Goal: Task Accomplishment & Management: Contribute content

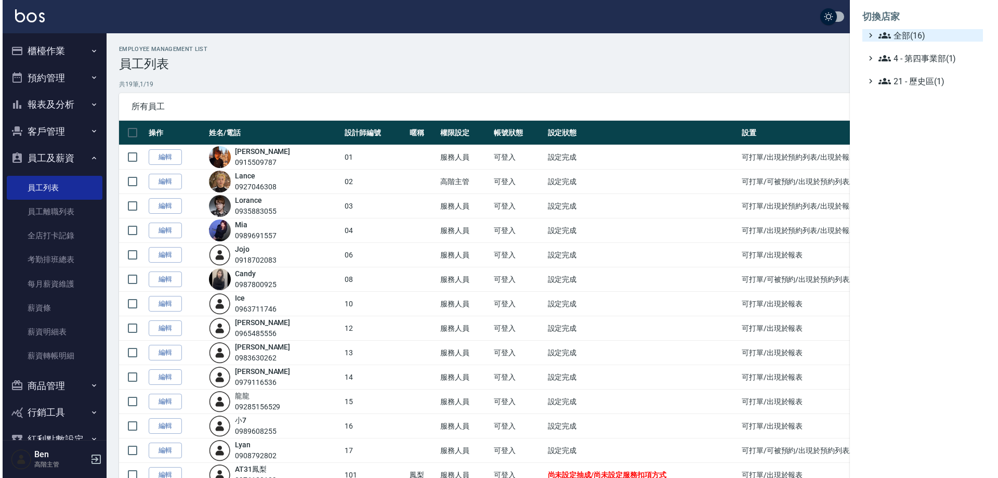
scroll to position [172, 0]
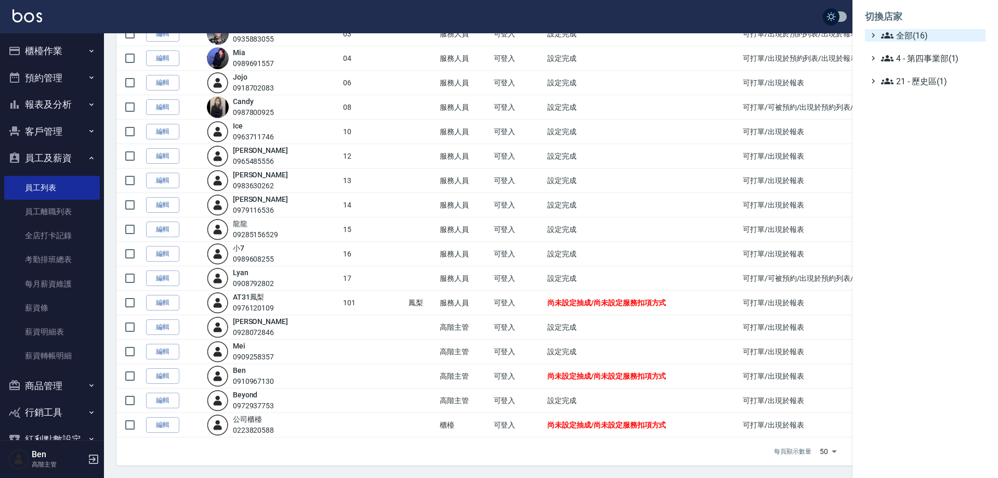
click at [914, 33] on span "全部(16)" at bounding box center [931, 35] width 100 height 12
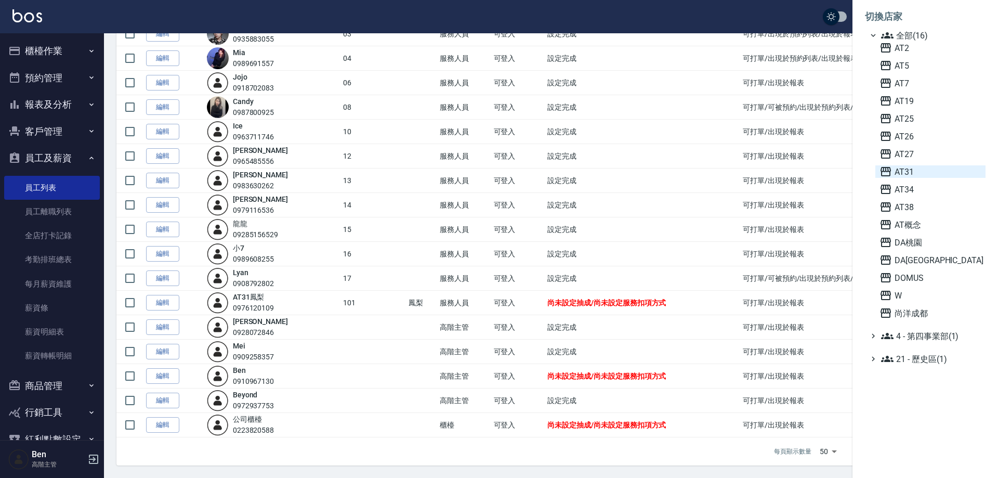
click at [924, 172] on span "AT31" at bounding box center [930, 171] width 102 height 12
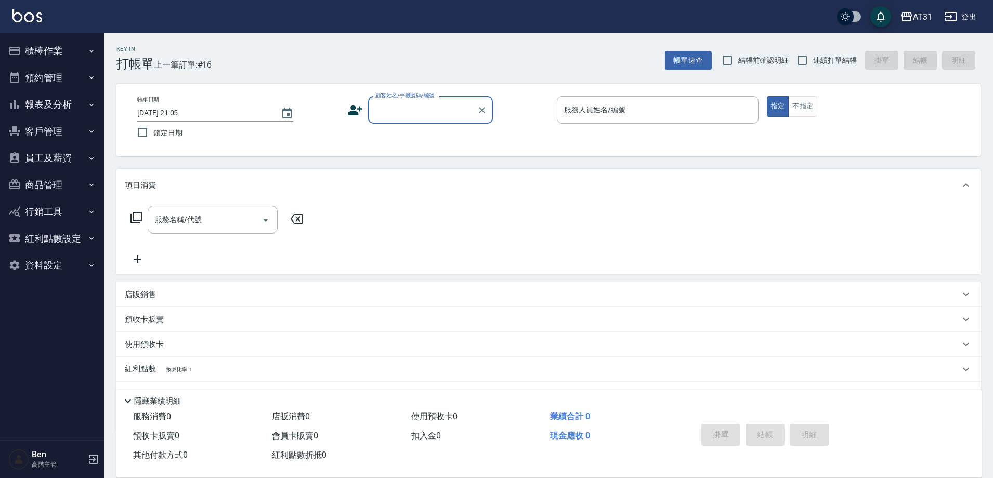
click at [62, 186] on button "商品管理" at bounding box center [52, 184] width 96 height 27
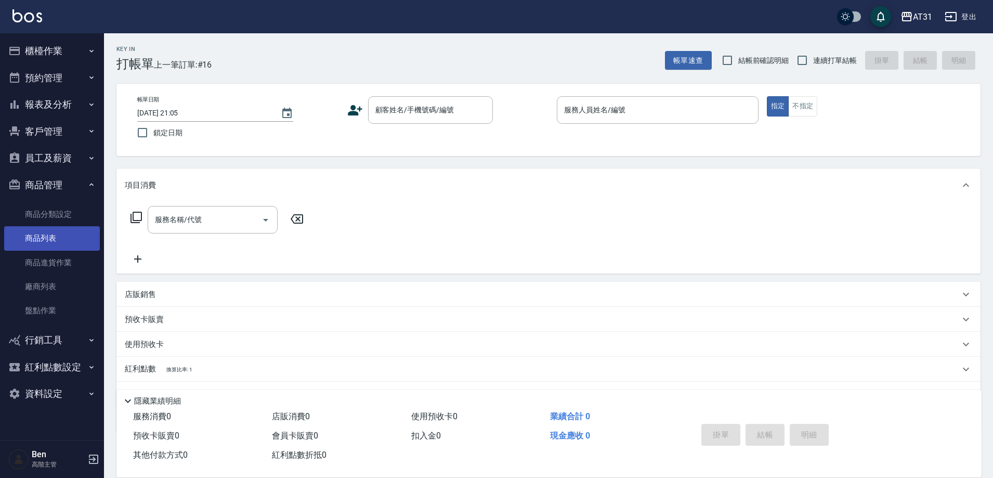
click at [53, 239] on link "商品列表" at bounding box center [52, 238] width 96 height 24
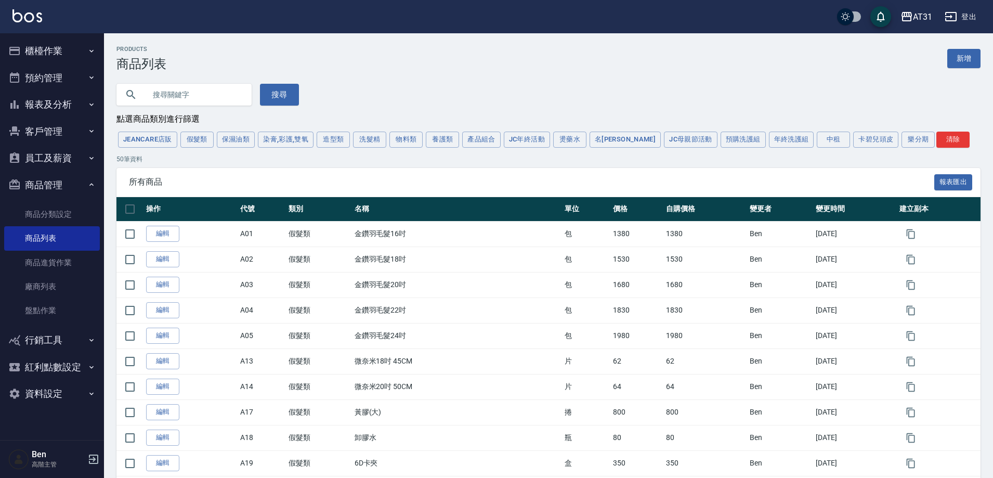
click at [168, 95] on input "text" at bounding box center [195, 95] width 98 height 28
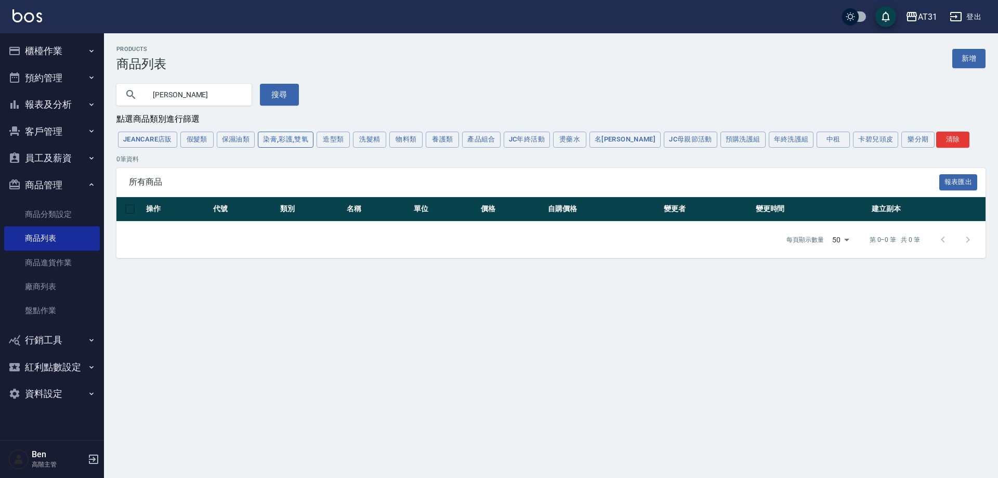
type input "荷琇"
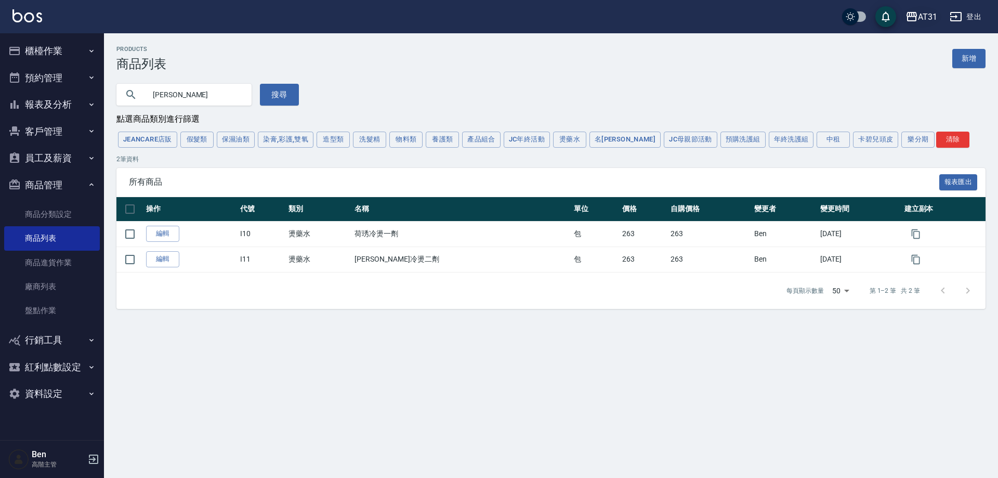
click at [916, 9] on button "AT31" at bounding box center [921, 16] width 40 height 21
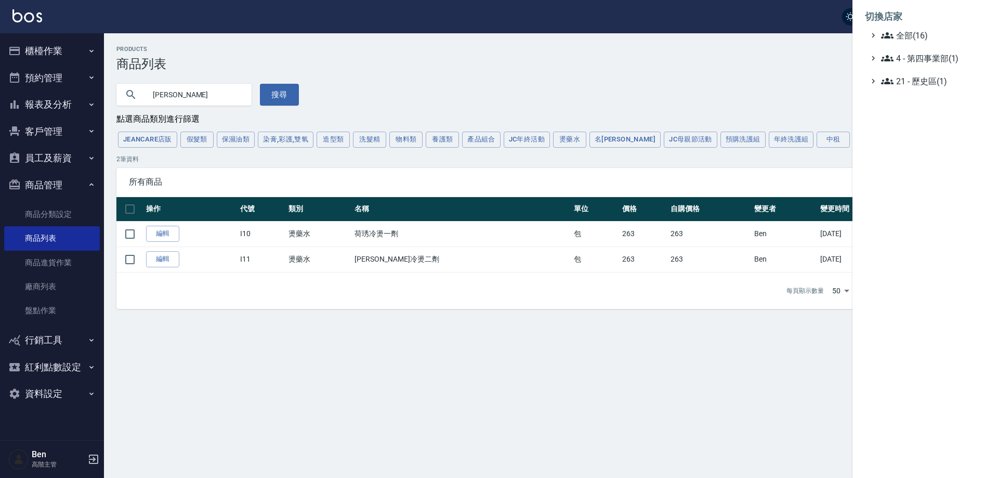
click at [918, 34] on span "全部(16)" at bounding box center [931, 35] width 100 height 12
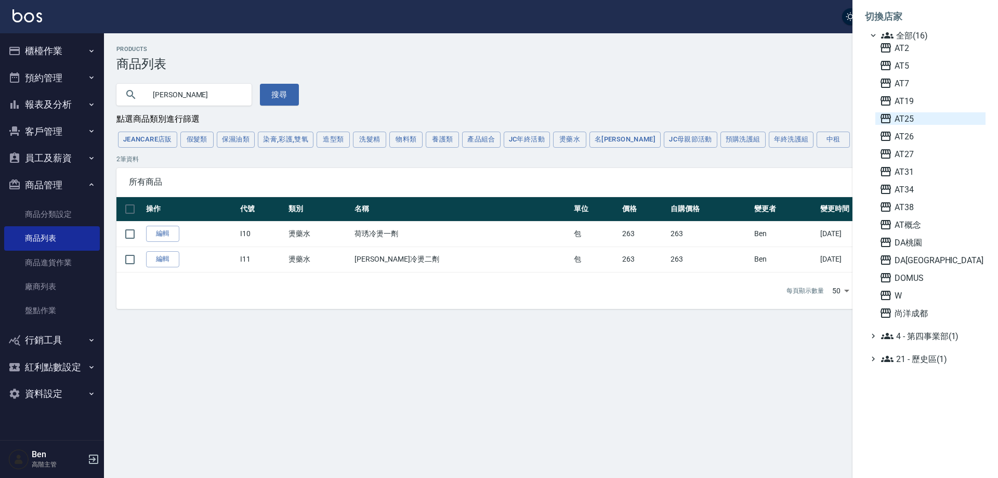
click at [917, 114] on span "AT25" at bounding box center [930, 118] width 102 height 12
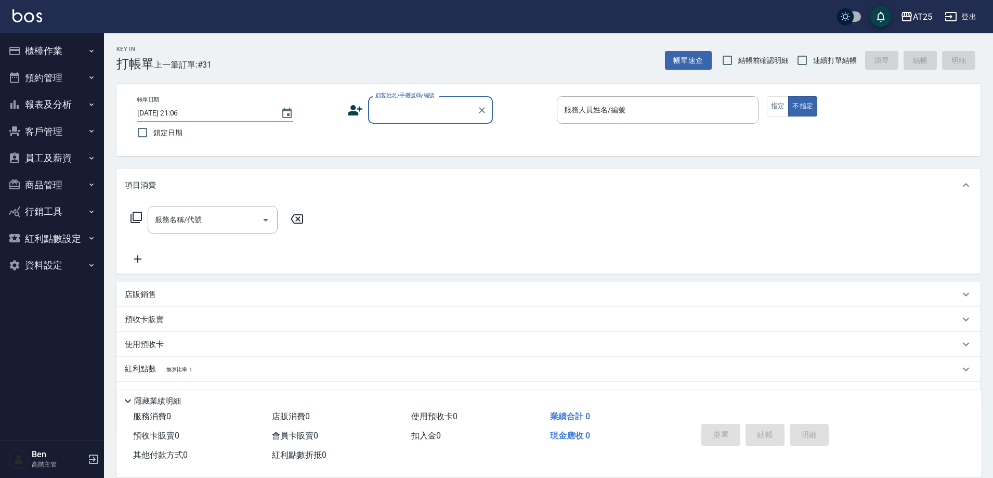
click at [61, 179] on button "商品管理" at bounding box center [52, 184] width 96 height 27
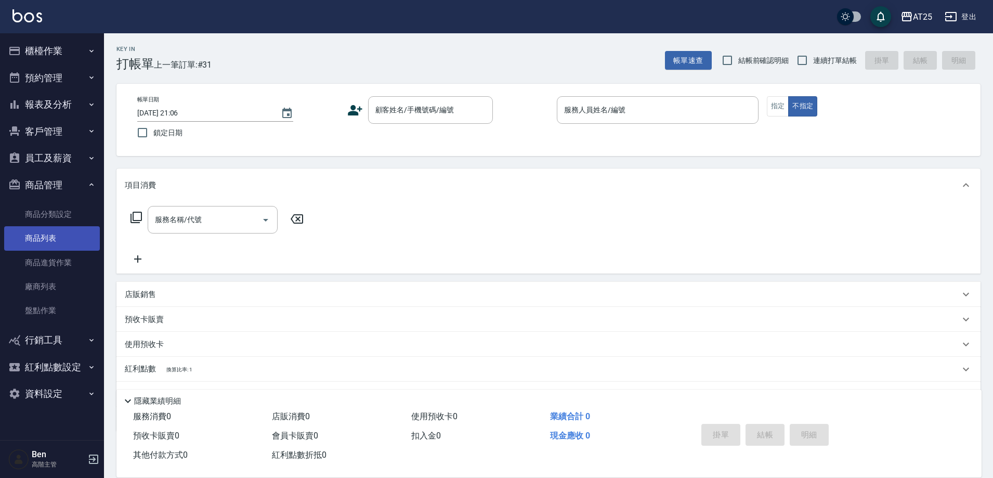
click at [49, 246] on link "商品列表" at bounding box center [52, 238] width 96 height 24
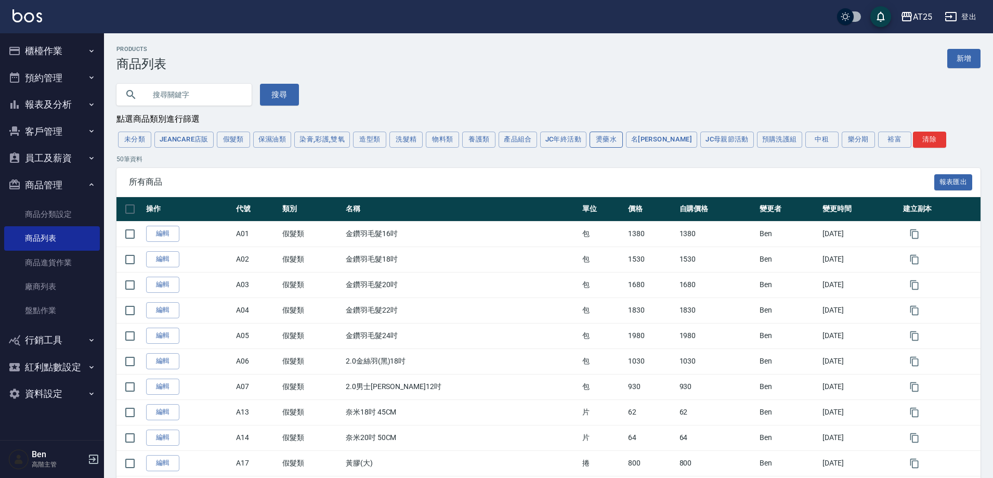
click at [614, 141] on button "燙藥水" at bounding box center [605, 139] width 33 height 16
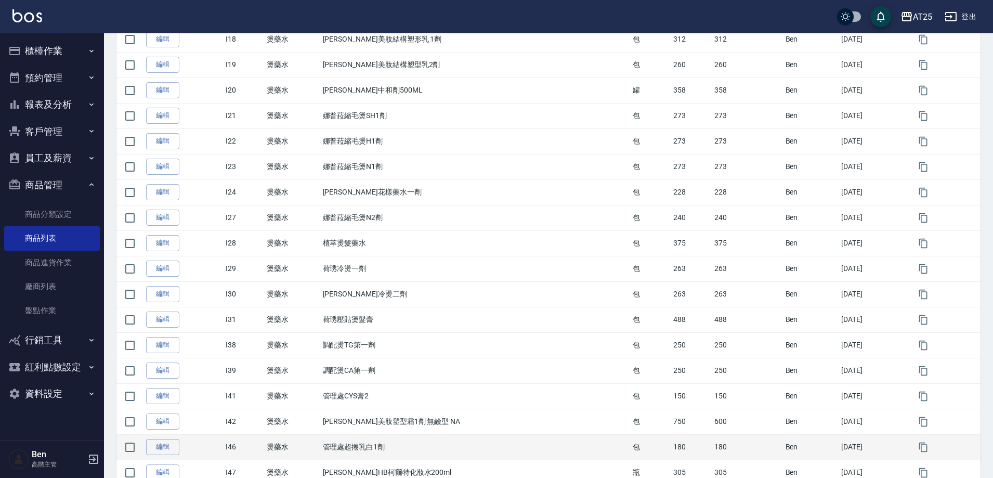
scroll to position [685, 0]
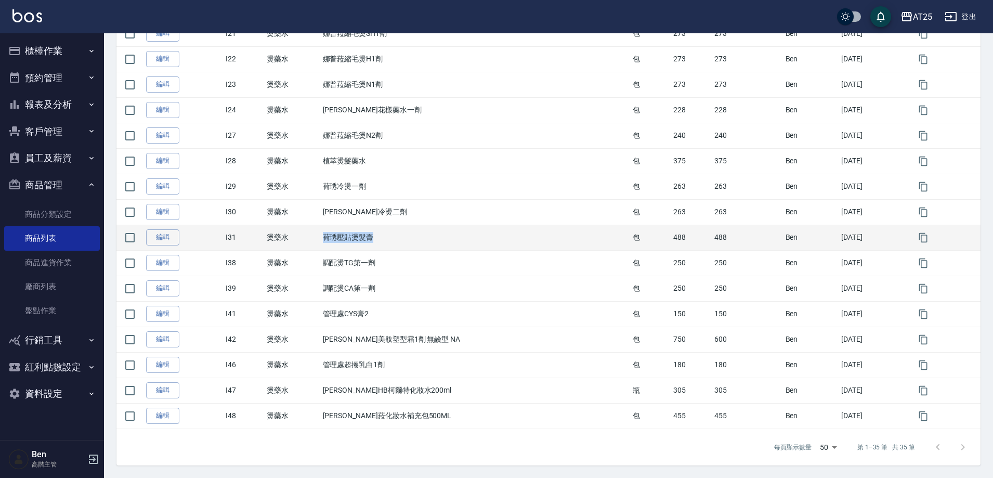
drag, startPoint x: 332, startPoint y: 239, endPoint x: 393, endPoint y: 239, distance: 61.8
click at [393, 239] on td "荷琇壓貼燙髮膏" at bounding box center [475, 236] width 310 height 25
copy td "荷琇壓貼燙髮膏"
click at [585, 245] on td "荷琇壓貼燙髮膏" at bounding box center [475, 236] width 310 height 25
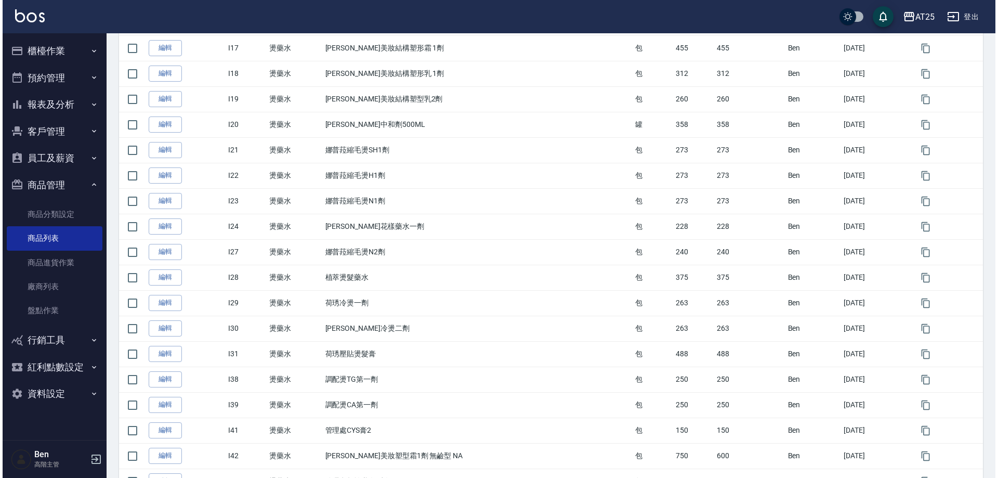
scroll to position [530, 0]
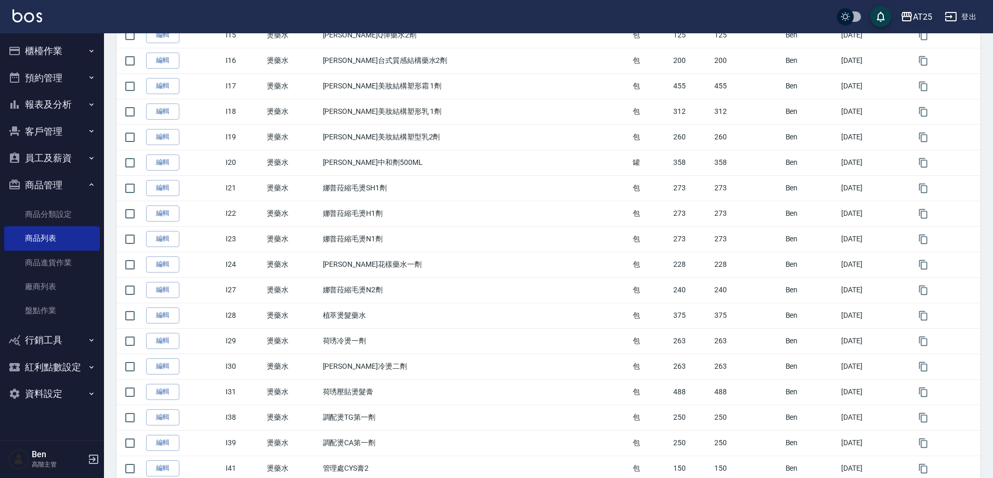
click at [918, 22] on div "AT25" at bounding box center [922, 16] width 19 height 13
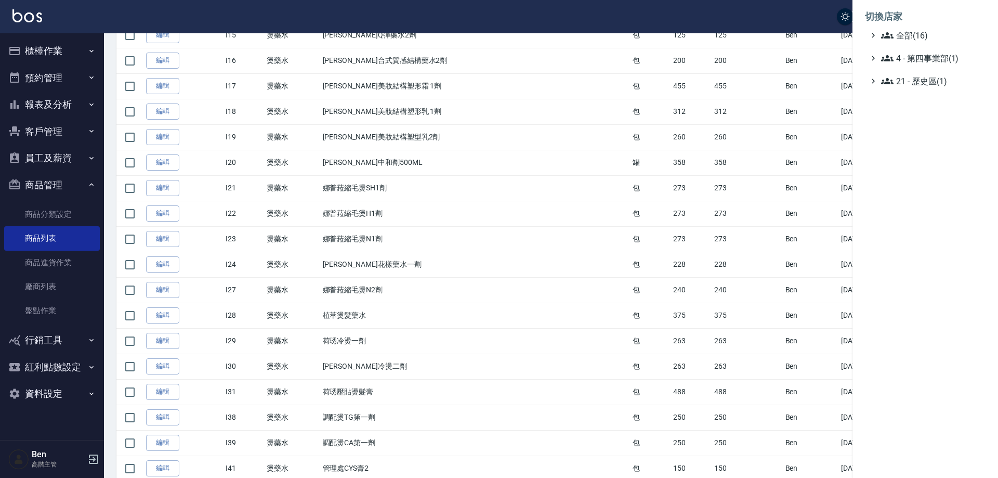
click at [916, 42] on ul "全部(16) 4 - 第四事業部(1) 21 - 歷史區(1)" at bounding box center [925, 58] width 121 height 58
click at [926, 43] on ul "全部(16) 4 - 第四事業部(1) 21 - 歷史區(1)" at bounding box center [925, 58] width 121 height 58
click at [924, 45] on ul "全部(16) 4 - 第四事業部(1) 21 - 歷史區(1)" at bounding box center [925, 58] width 121 height 58
click at [924, 28] on li "切換店家" at bounding box center [925, 16] width 121 height 25
click at [923, 32] on span "全部(16)" at bounding box center [931, 35] width 100 height 12
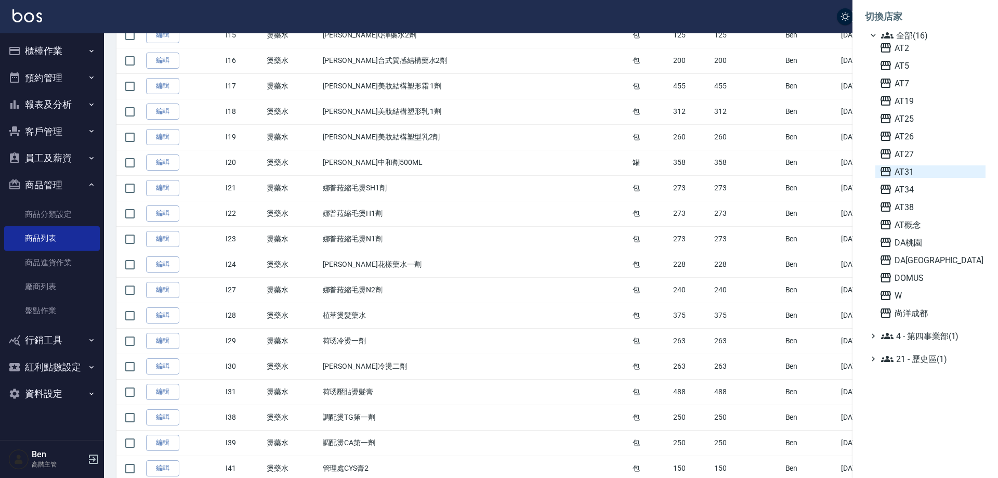
click at [930, 169] on span "AT31" at bounding box center [930, 171] width 102 height 12
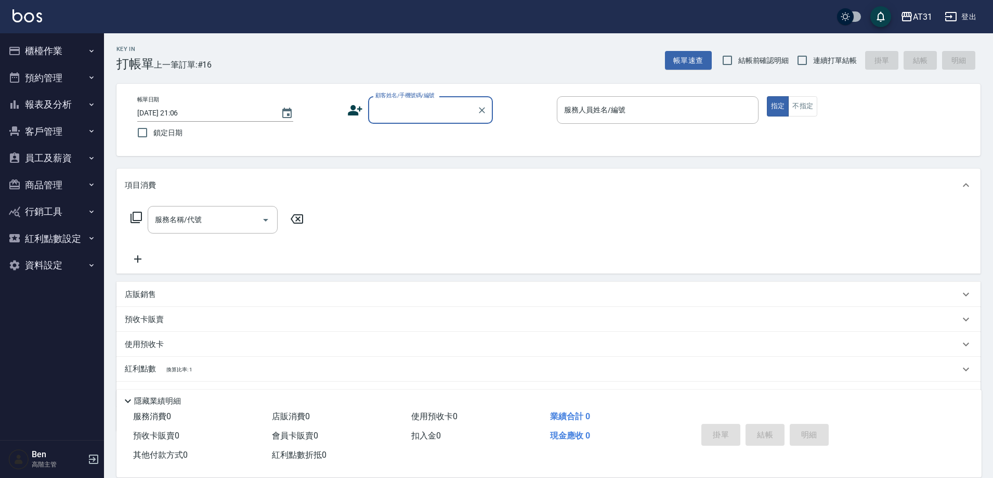
click at [59, 186] on button "商品管理" at bounding box center [52, 184] width 96 height 27
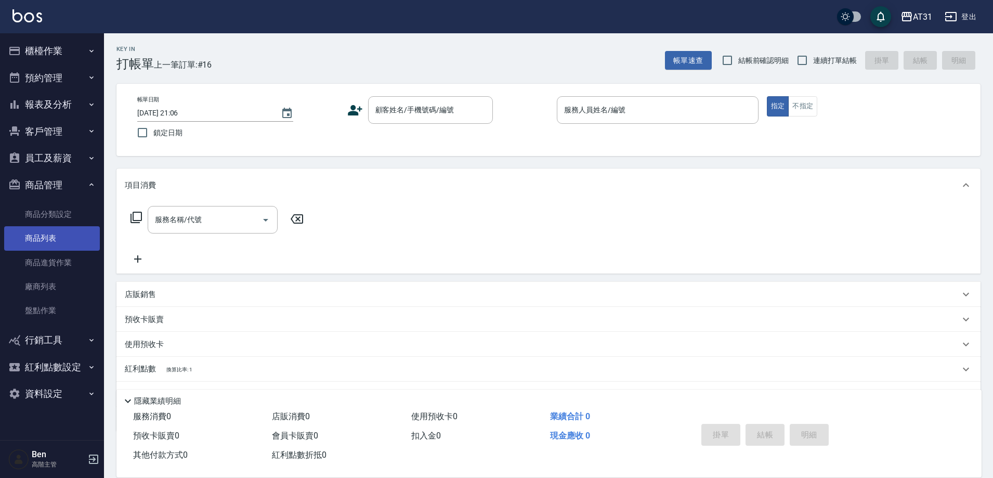
click at [58, 236] on link "商品列表" at bounding box center [52, 238] width 96 height 24
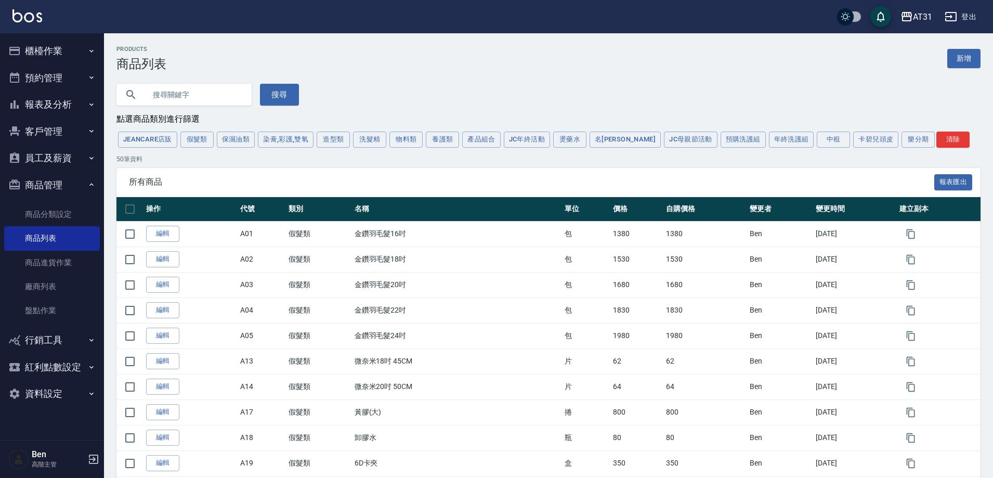
click at [725, 97] on div "搜尋" at bounding box center [542, 88] width 876 height 34
click at [472, 142] on button "產品組合" at bounding box center [481, 139] width 38 height 16
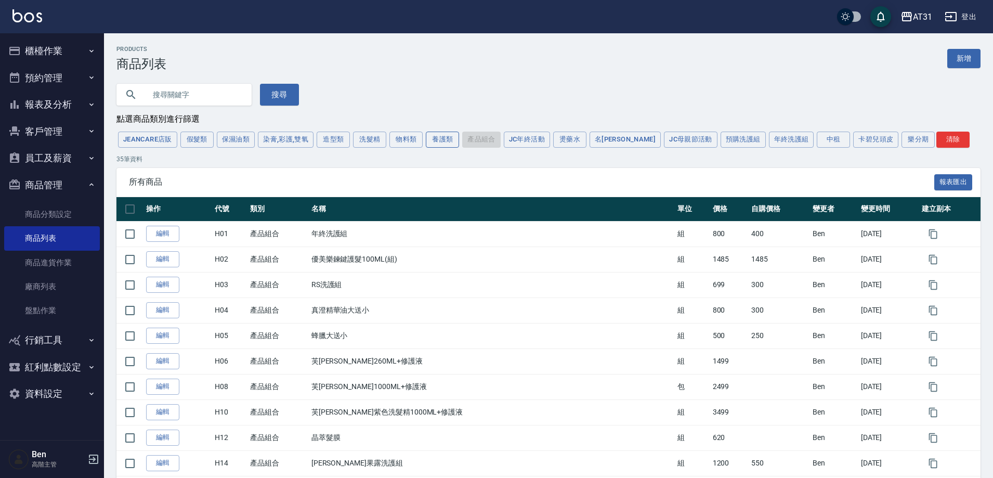
click at [447, 139] on button "養護類" at bounding box center [442, 139] width 33 height 16
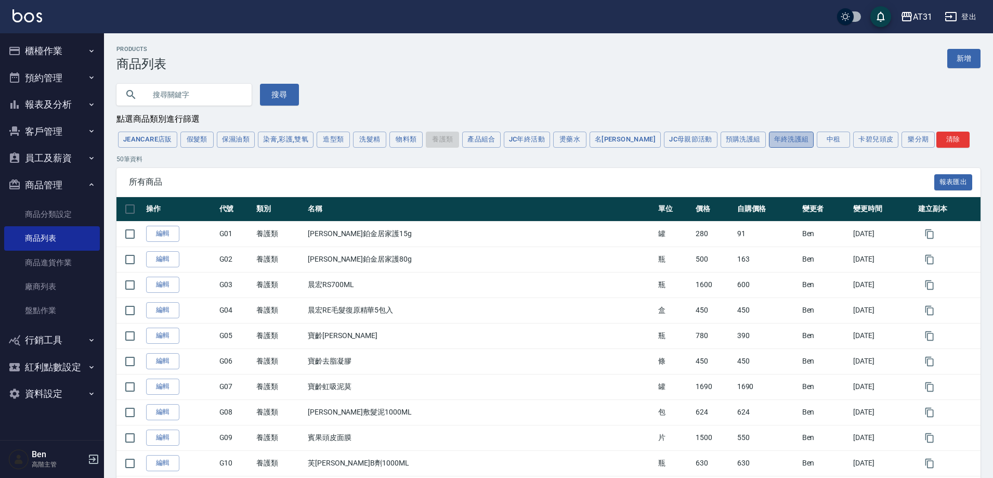
click at [769, 141] on button "年終洗護組" at bounding box center [791, 139] width 45 height 16
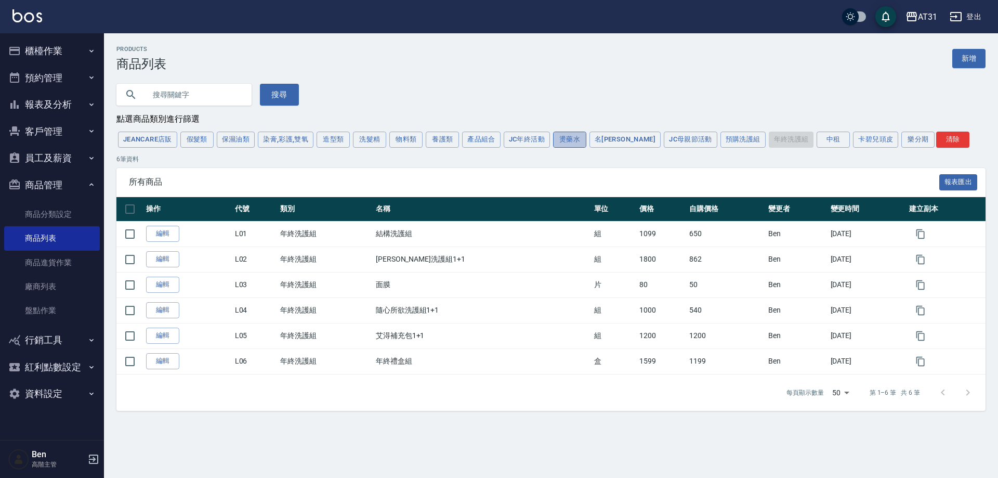
click at [561, 138] on button "燙藥水" at bounding box center [569, 139] width 33 height 16
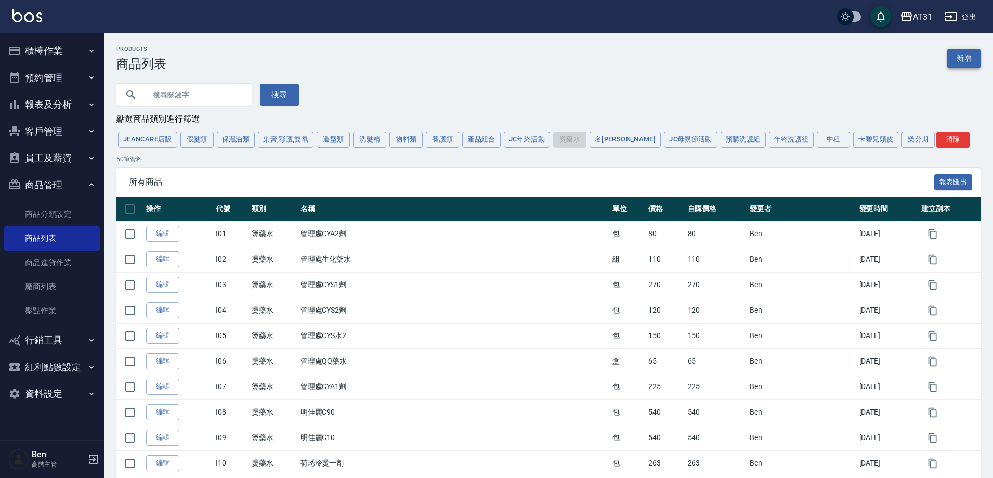
click at [950, 61] on link "新增" at bounding box center [963, 58] width 33 height 19
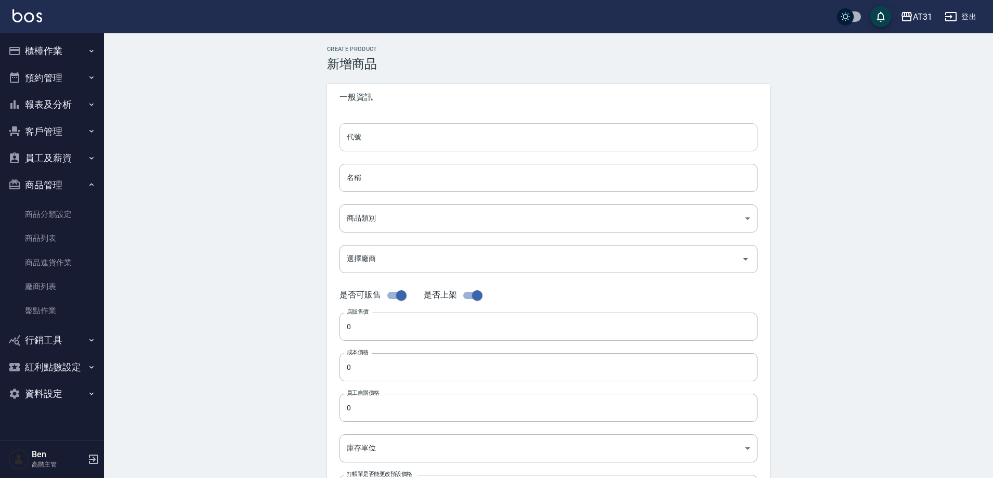
click at [365, 146] on input "代號" at bounding box center [548, 137] width 418 height 28
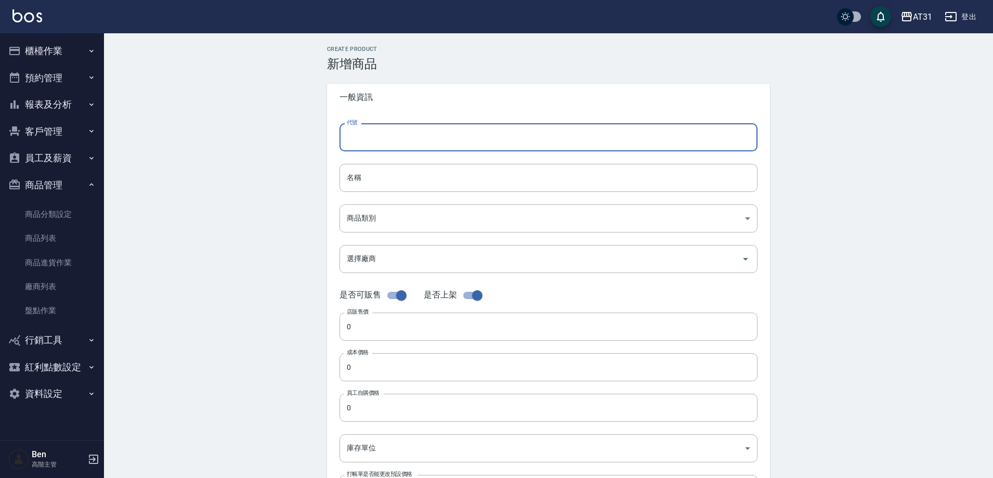
type input "ㄛ"
type input "I40"
click at [367, 171] on input "名稱" at bounding box center [548, 178] width 418 height 28
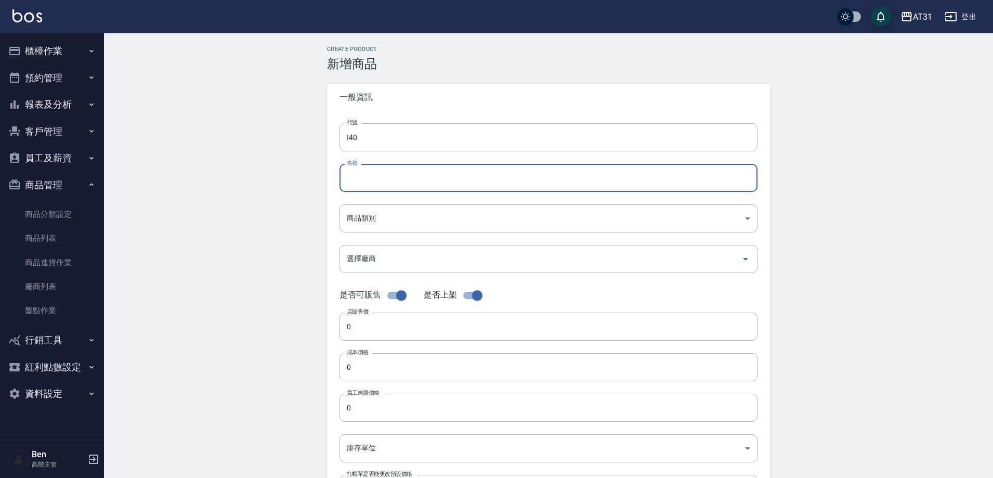
paste input "荷琇壓貼燙髮膏"
type input "荷琇壓貼燙髮膏"
click at [367, 218] on body "AT31 登出 櫃檯作業 打帳單 帳單列表 掛單列表 座位開單 營業儀表板 現金收支登錄 高階收支登錄 材料自購登錄 每日結帳 排班表 現場電腦打卡 掃碼打卡…" at bounding box center [496, 358] width 993 height 717
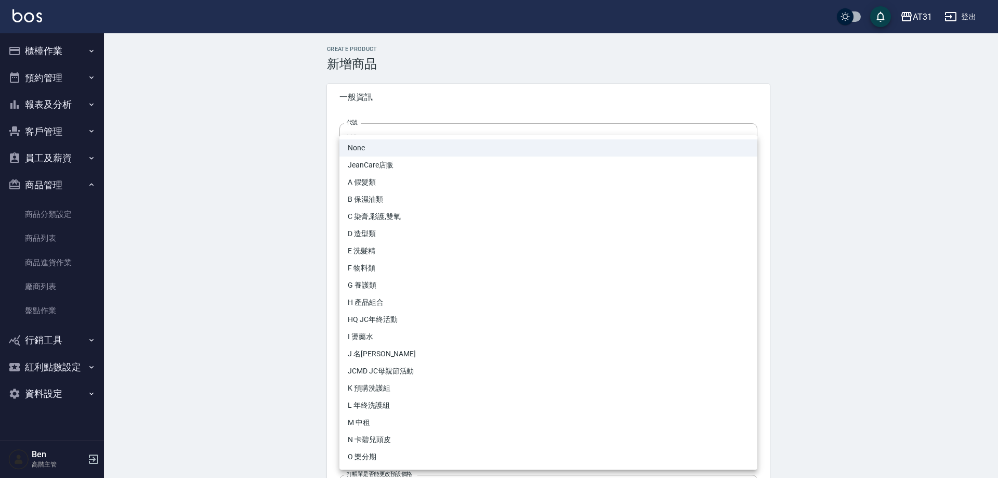
click at [381, 339] on li "I 燙藥水" at bounding box center [548, 336] width 418 height 17
type input "470054ff-2354-4958-9ed3-1d8e99821f37"
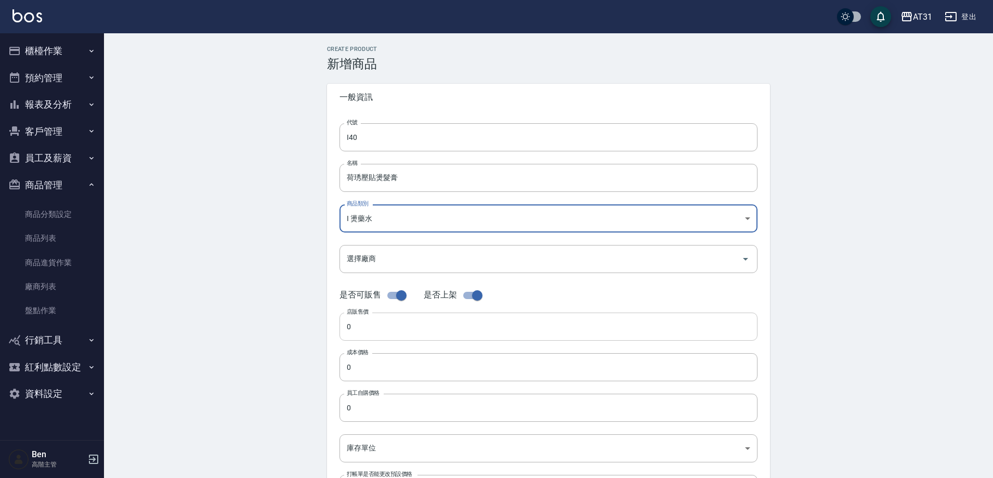
click at [377, 331] on input "0" at bounding box center [548, 326] width 418 height 28
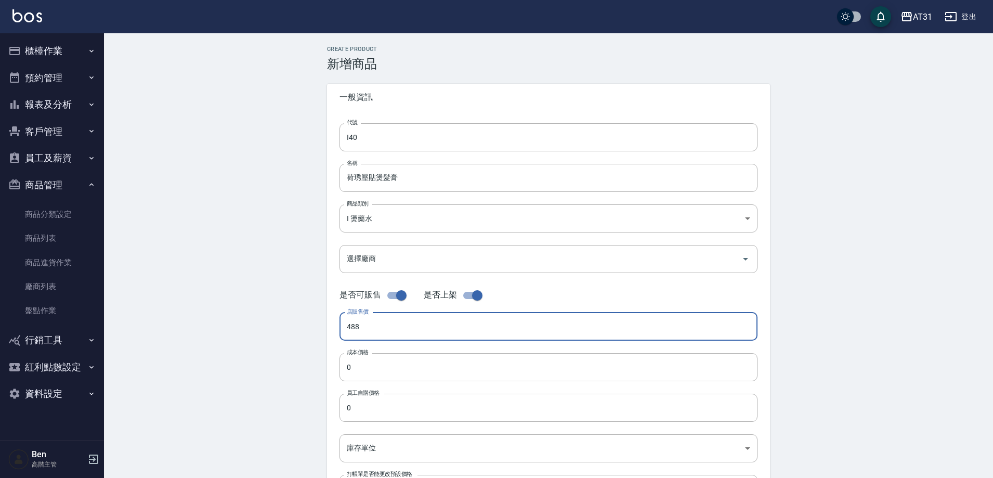
drag, startPoint x: 389, startPoint y: 323, endPoint x: 295, endPoint y: 323, distance: 94.1
click at [294, 322] on div "Create Product 新增商品 一般資訊 代號 I40 代號 名稱 荷琇壓貼燙髮膏 名稱 商品類別 I 燙藥水 470054ff-2354-495…" at bounding box center [548, 375] width 889 height 684
type input "488"
click at [384, 358] on input "0" at bounding box center [548, 367] width 418 height 28
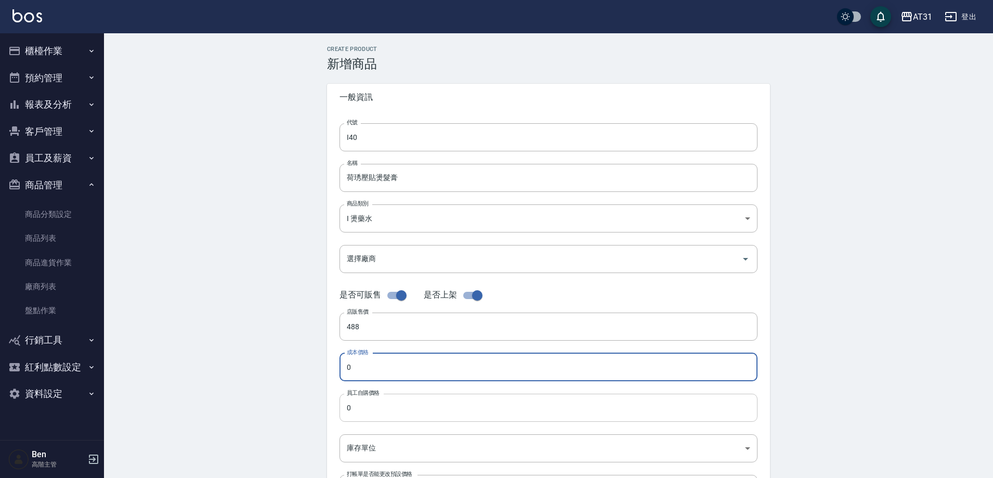
paste input "488"
click at [385, 412] on input "0" at bounding box center [548, 407] width 418 height 28
paste input "number"
type input "488"
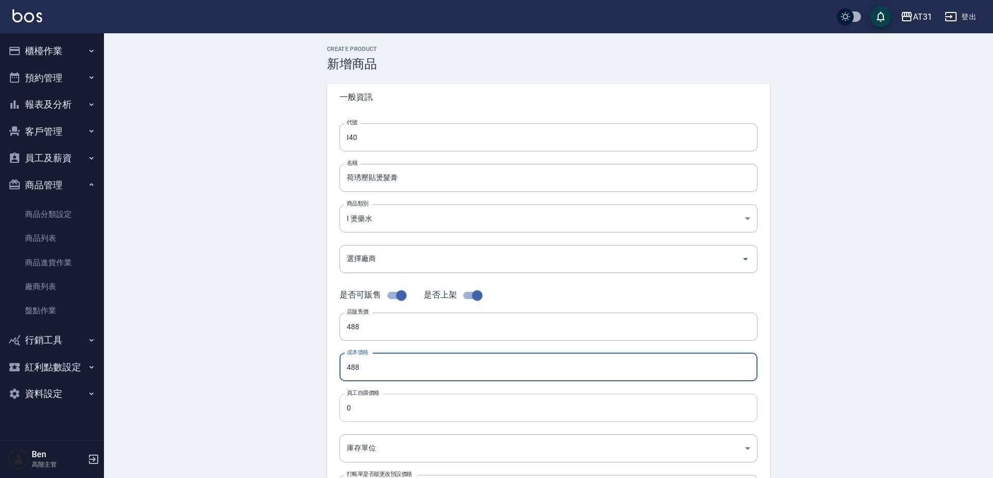
click at [373, 410] on input "0" at bounding box center [548, 407] width 418 height 28
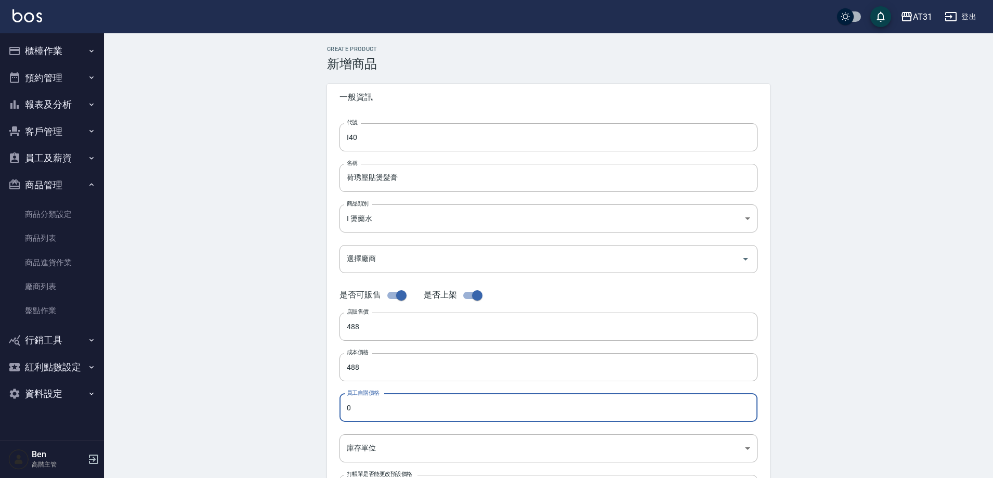
paste input "488"
type input "488"
click at [374, 448] on body "AT31 登出 櫃檯作業 打帳單 帳單列表 掛單列表 座位開單 營業儀表板 現金收支登錄 高階收支登錄 材料自購登錄 每日結帳 排班表 現場電腦打卡 掃碼打卡…" at bounding box center [496, 358] width 993 height 717
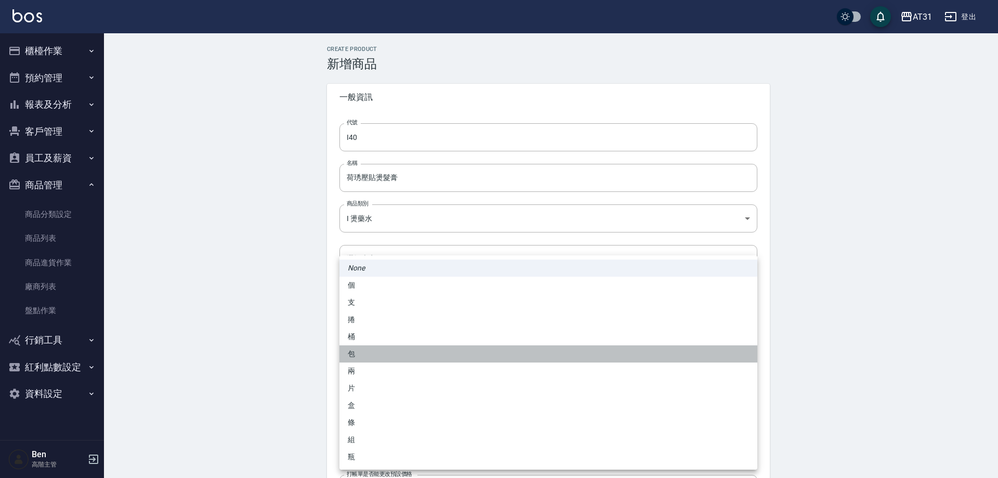
click at [365, 350] on li "包" at bounding box center [548, 353] width 418 height 17
type input "包"
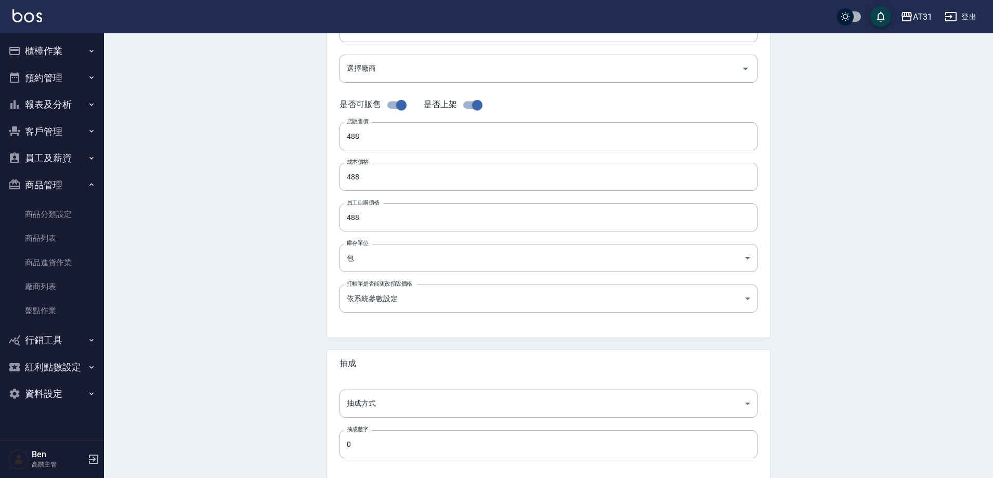
scroll to position [240, 0]
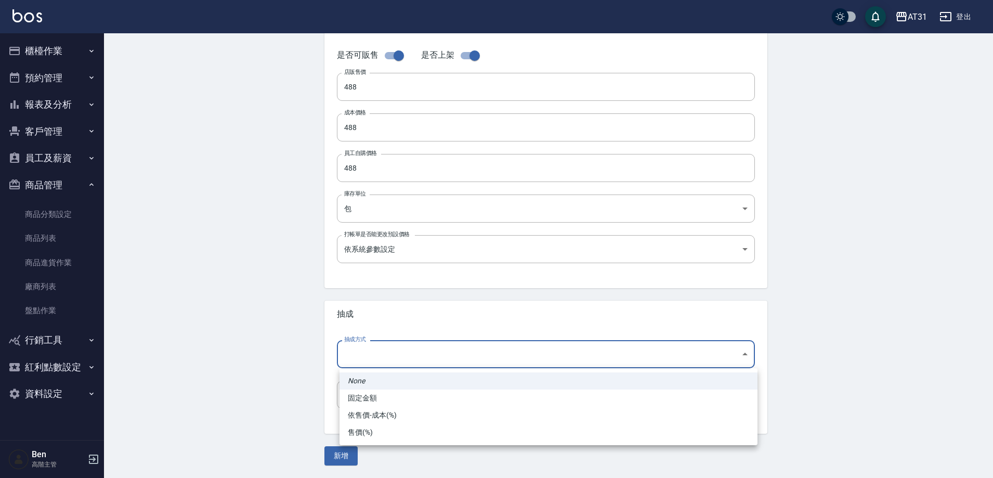
click at [382, 364] on body "AT31 登出 櫃檯作業 打帳單 帳單列表 掛單列表 座位開單 營業儀表板 現金收支登錄 高階收支登錄 材料自購登錄 每日結帳 排班表 現場電腦打卡 掃碼打卡…" at bounding box center [496, 118] width 993 height 717
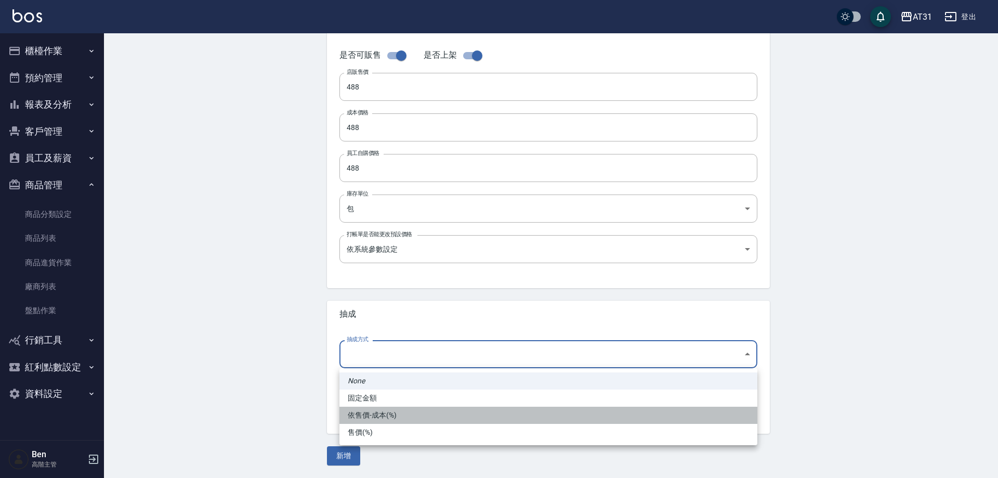
click at [406, 413] on li "依售價-成本(%)" at bounding box center [548, 414] width 418 height 17
type input "byCost"
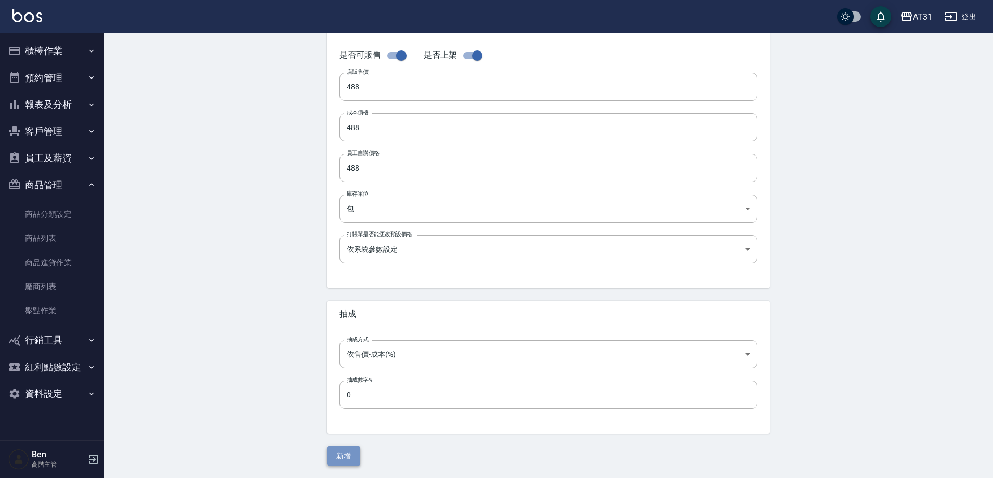
click at [347, 464] on button "新增" at bounding box center [343, 455] width 33 height 19
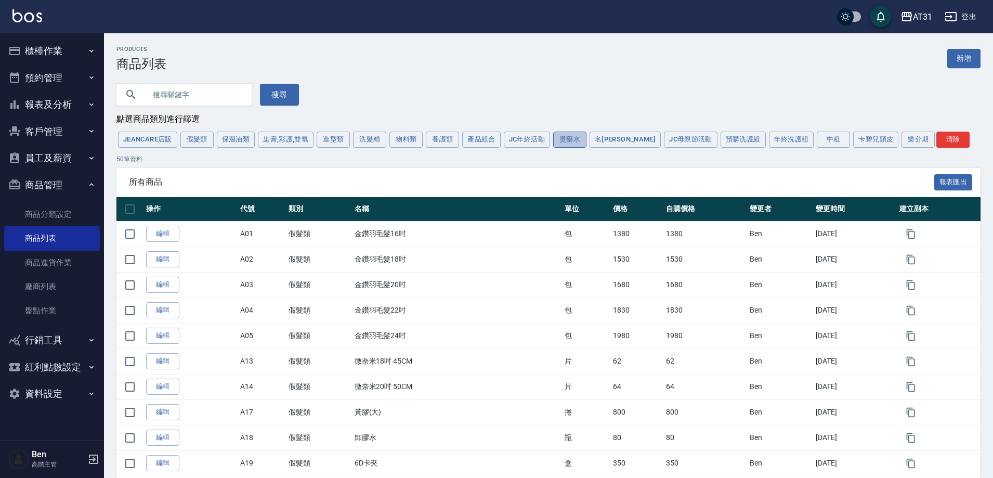
click at [584, 137] on button "燙藥水" at bounding box center [569, 139] width 33 height 16
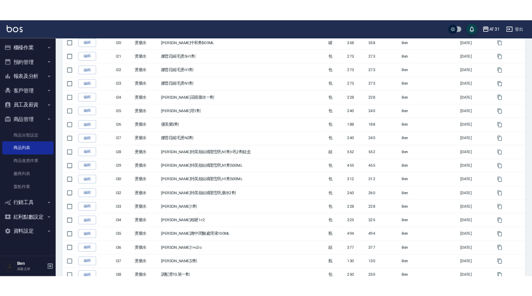
scroll to position [883, 0]
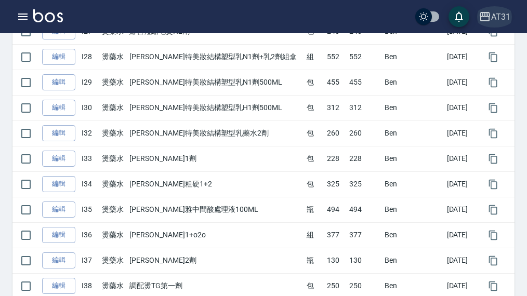
click at [500, 17] on div "AT31" at bounding box center [500, 16] width 19 height 13
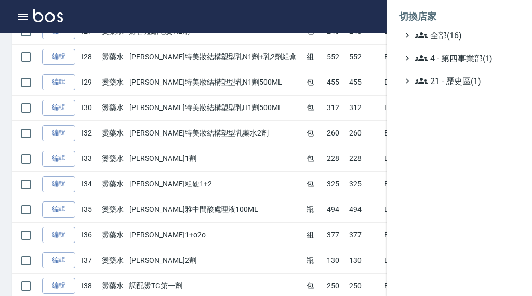
click at [493, 27] on li "切換店家" at bounding box center [459, 16] width 121 height 25
click at [481, 33] on span "全部(16)" at bounding box center [465, 35] width 100 height 12
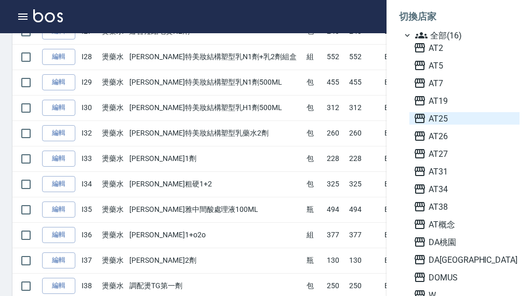
click at [452, 114] on span "AT25" at bounding box center [465, 118] width 102 height 12
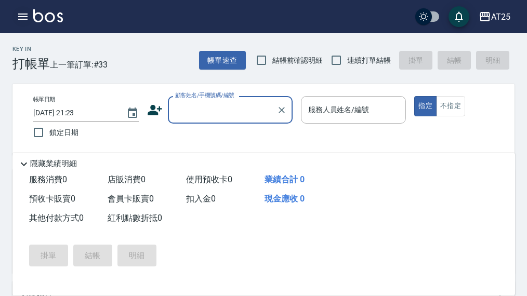
click at [16, 14] on button "button" at bounding box center [22, 16] width 21 height 21
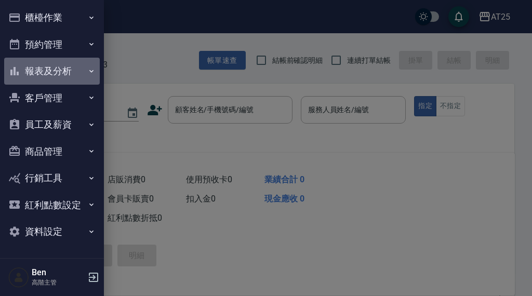
click at [60, 74] on button "報表及分析" at bounding box center [52, 71] width 96 height 27
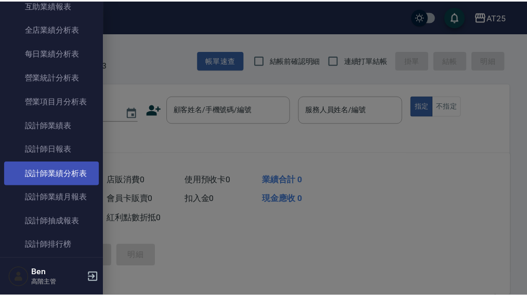
scroll to position [416, 0]
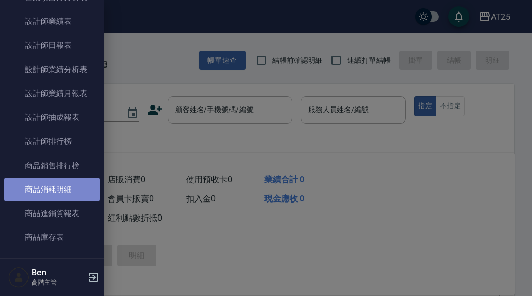
click at [55, 187] on link "商品消耗明細" at bounding box center [52, 190] width 96 height 24
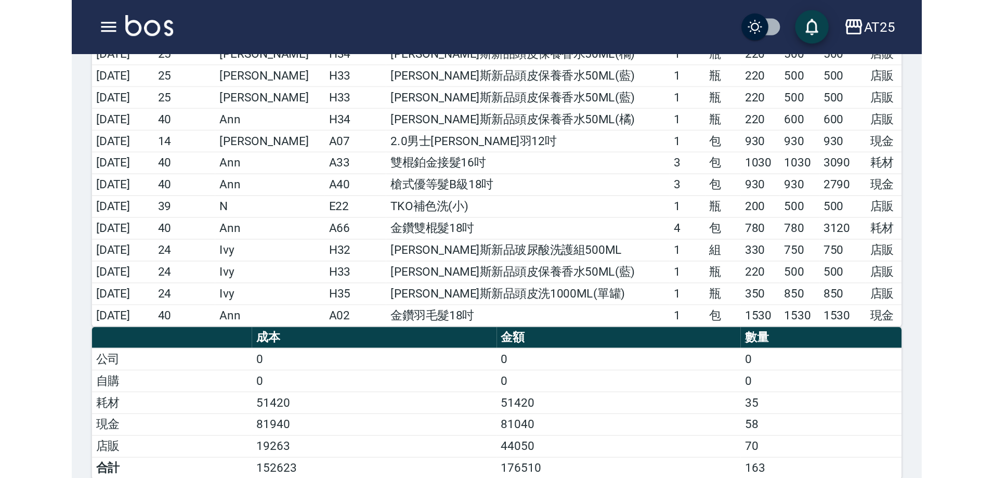
scroll to position [1339, 0]
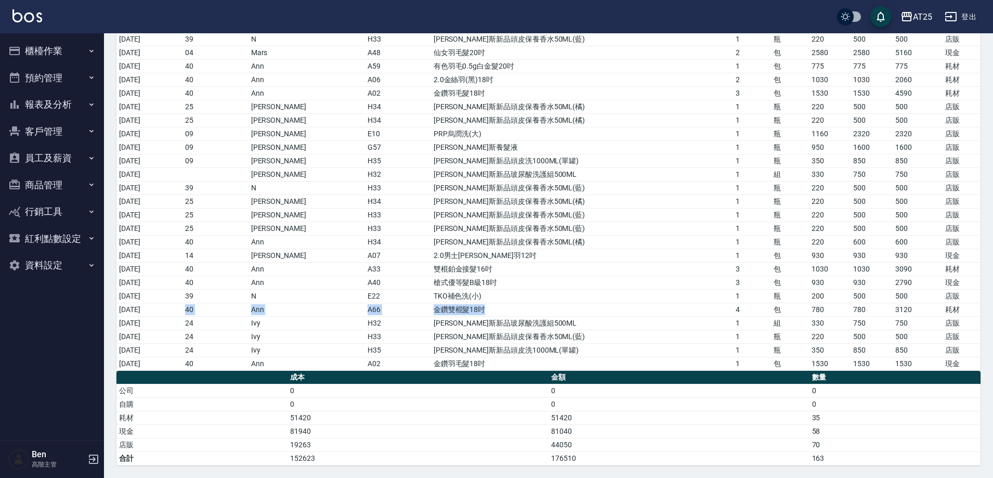
drag, startPoint x: 143, startPoint y: 311, endPoint x: 554, endPoint y: 312, distance: 411.1
click at [532, 296] on tr "[DATE] 40 Ann A66 金鑽雙棍髮18吋 4 包 [PHONE_NUMBER] 耗材" at bounding box center [548, 309] width 864 height 14
drag, startPoint x: 159, startPoint y: 312, endPoint x: 843, endPoint y: 312, distance: 684.9
click at [532, 296] on tr "[DATE] 40 Ann A66 金鑽雙棍髮18吋 4 包 [PHONE_NUMBER] 耗材" at bounding box center [548, 309] width 864 height 14
click at [46, 49] on button "櫃檯作業" at bounding box center [52, 50] width 96 height 27
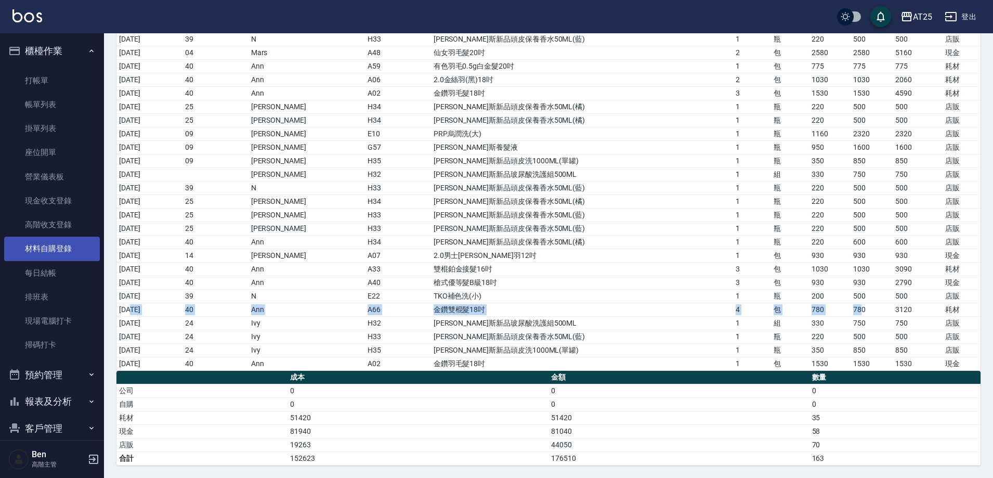
click at [54, 246] on link "材料自購登錄" at bounding box center [52, 248] width 96 height 24
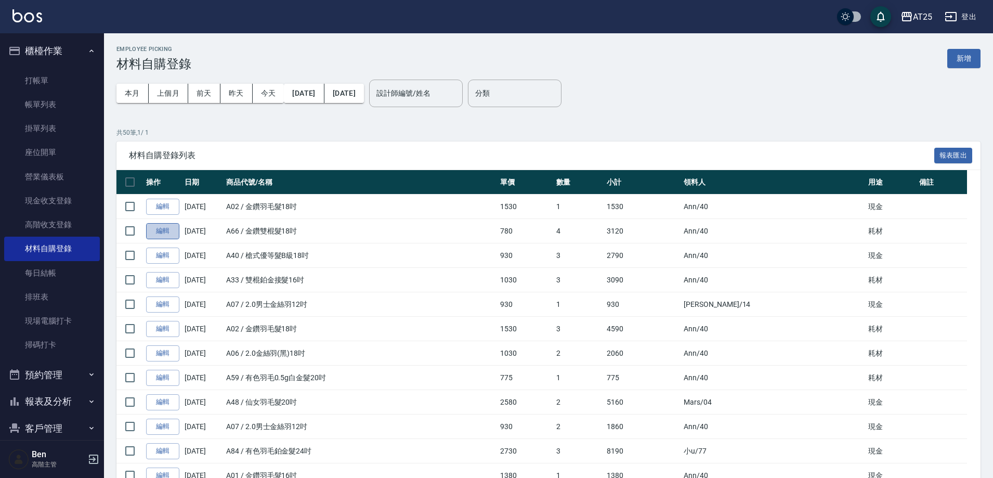
click at [167, 231] on link "編輯" at bounding box center [162, 231] width 33 height 16
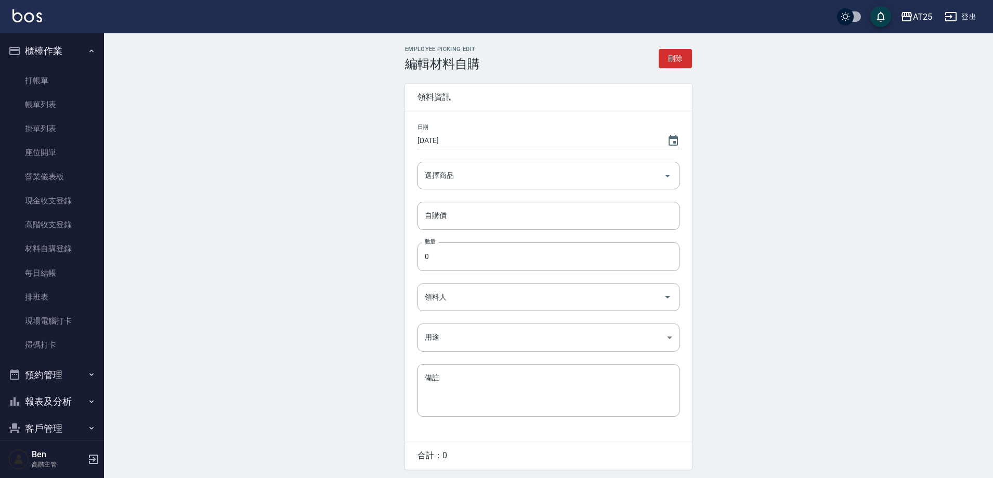
type input "2025/08/17"
type input "金鑽雙棍髮18吋"
type input "780"
type input "4"
type input "Ann"
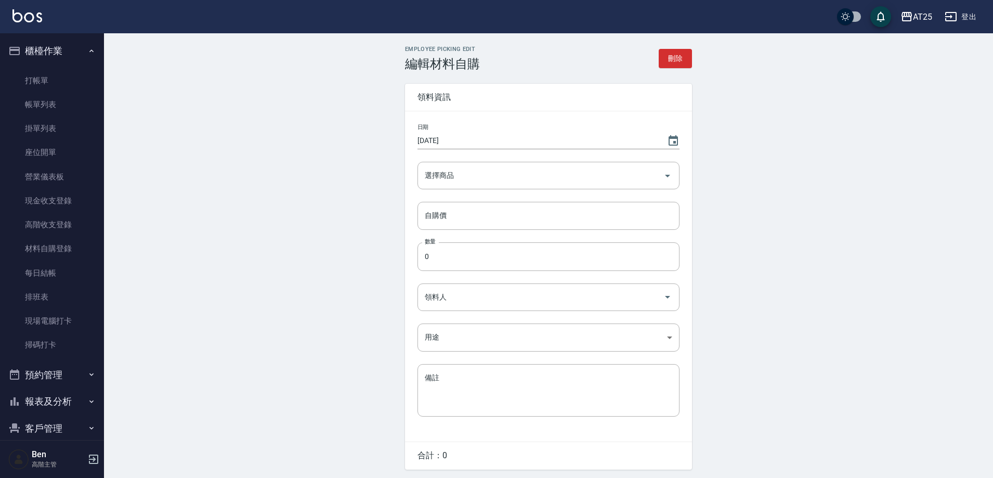
type input "耗材"
click at [468, 176] on input "金鑽雙棍髮18吋" at bounding box center [533, 175] width 223 height 18
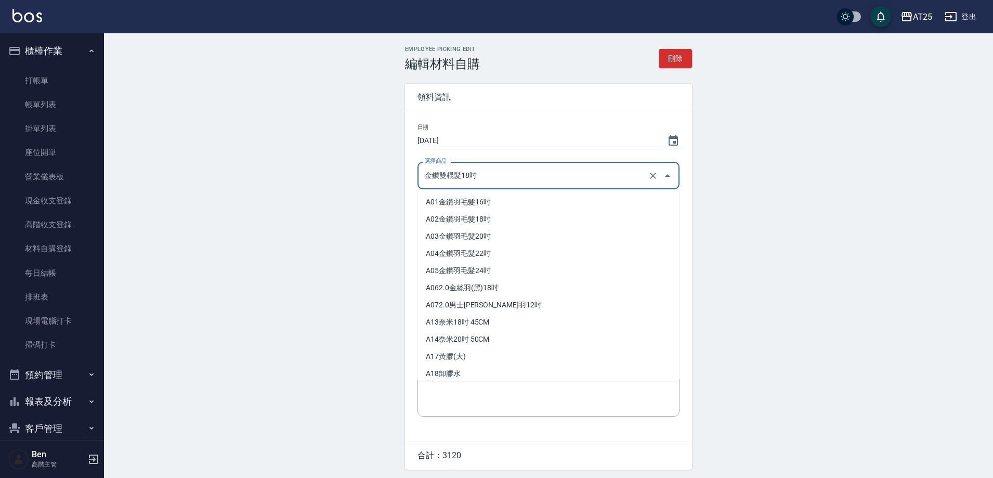
scroll to position [739, 0]
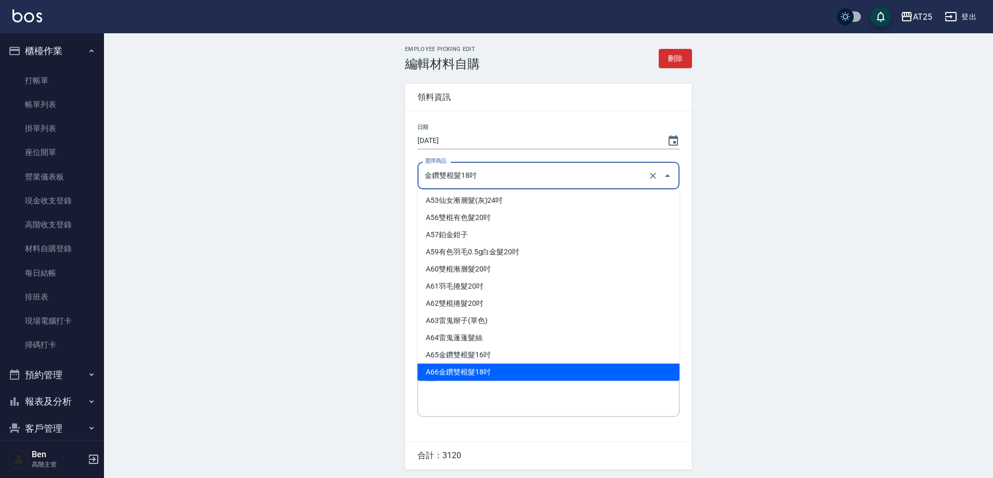
click at [466, 175] on input "金鑽雙棍髮18吋" at bounding box center [533, 175] width 223 height 18
click at [470, 175] on input "金鑽雙棍髮18吋" at bounding box center [533, 175] width 223 height 18
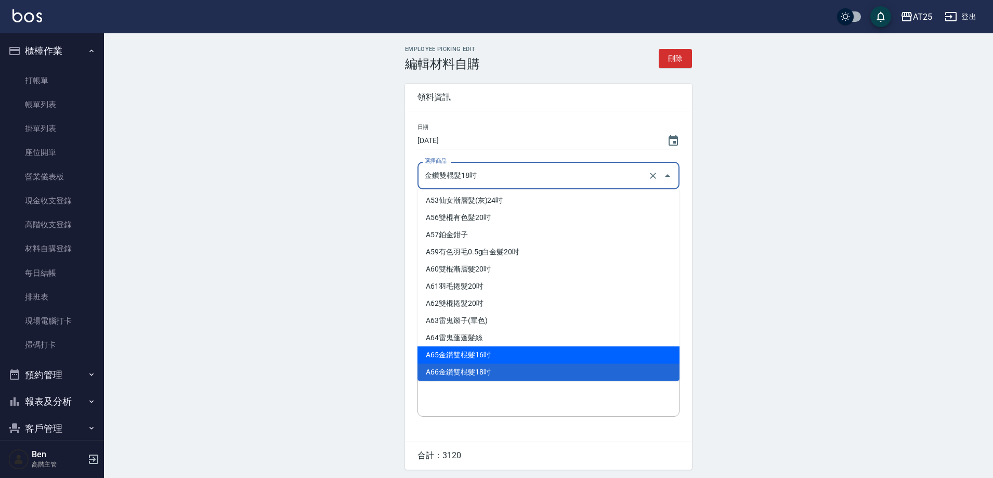
click at [497, 296] on li "A65 金鑽雙棍髮16吋" at bounding box center [548, 354] width 262 height 17
type input "金鑽雙棍髮16吋"
type input "730"
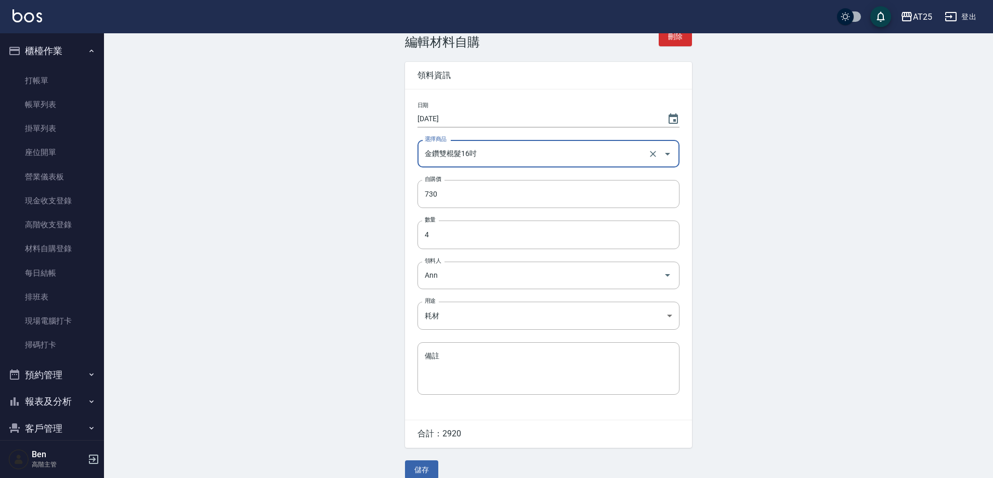
scroll to position [19, 0]
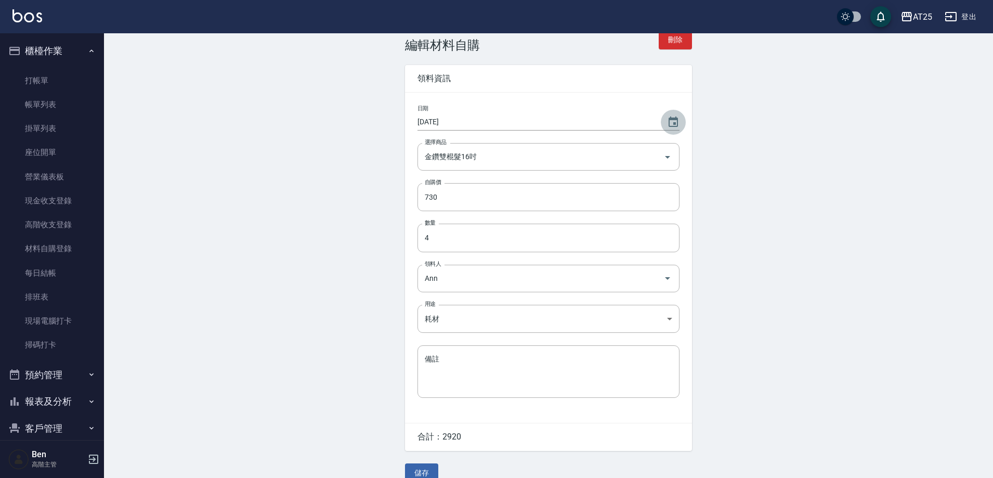
click at [532, 118] on icon "Choose date, selected date is 2025-08-17" at bounding box center [672, 121] width 9 height 10
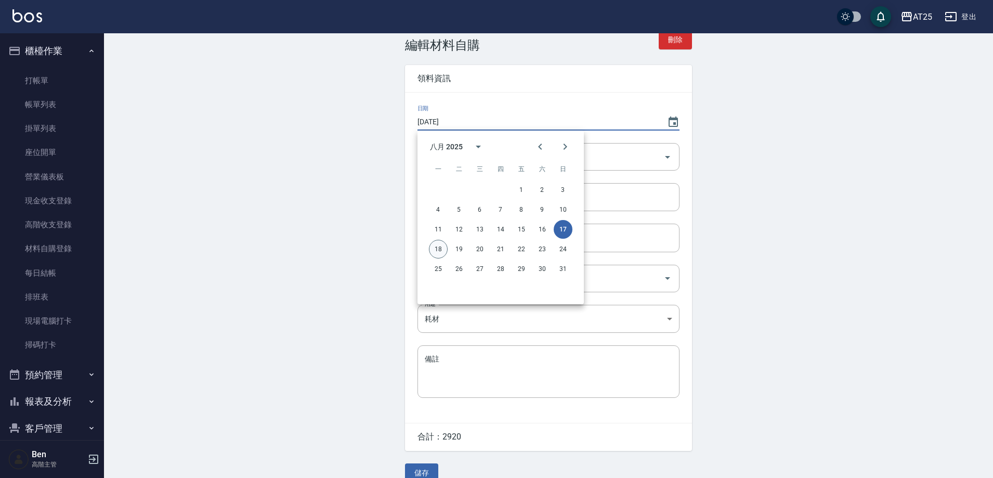
click at [442, 250] on button "18" at bounding box center [438, 249] width 19 height 19
type input "2025/08/18"
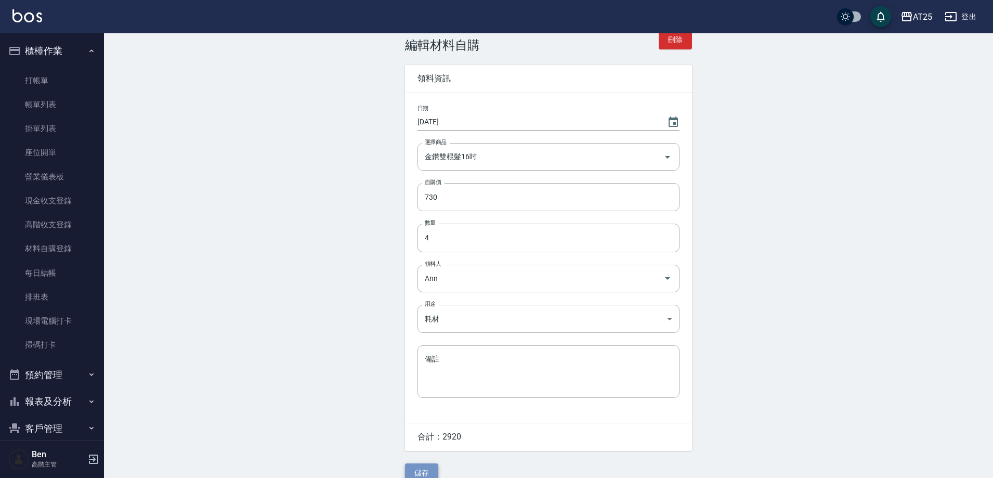
click at [430, 296] on button "儲存" at bounding box center [421, 472] width 33 height 19
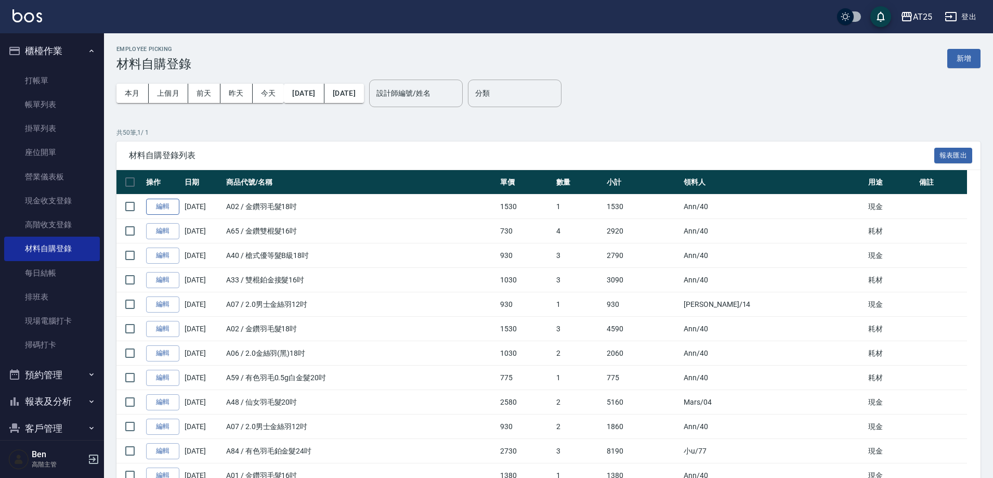
click at [167, 209] on link "編輯" at bounding box center [162, 207] width 33 height 16
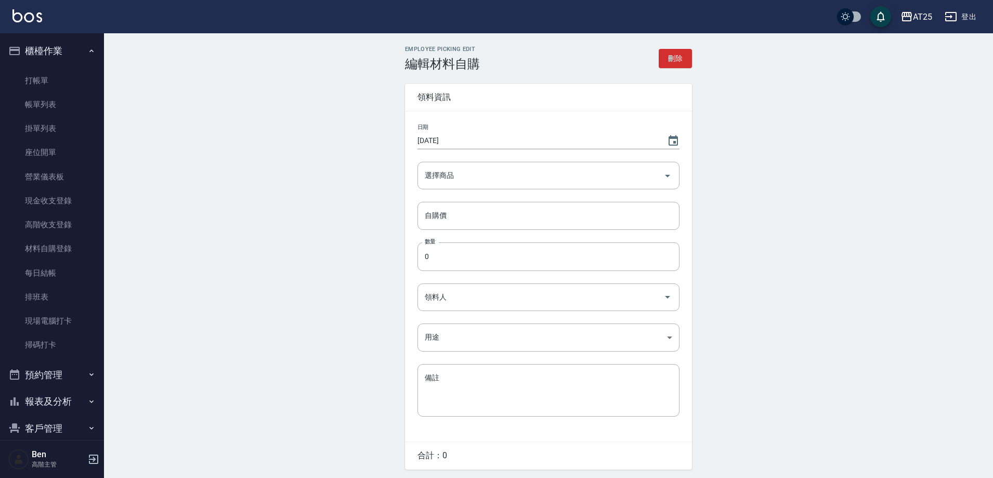
type input "金鑽羽毛髮18吋"
type input "1530"
type input "1"
type input "Ann"
type input "現金"
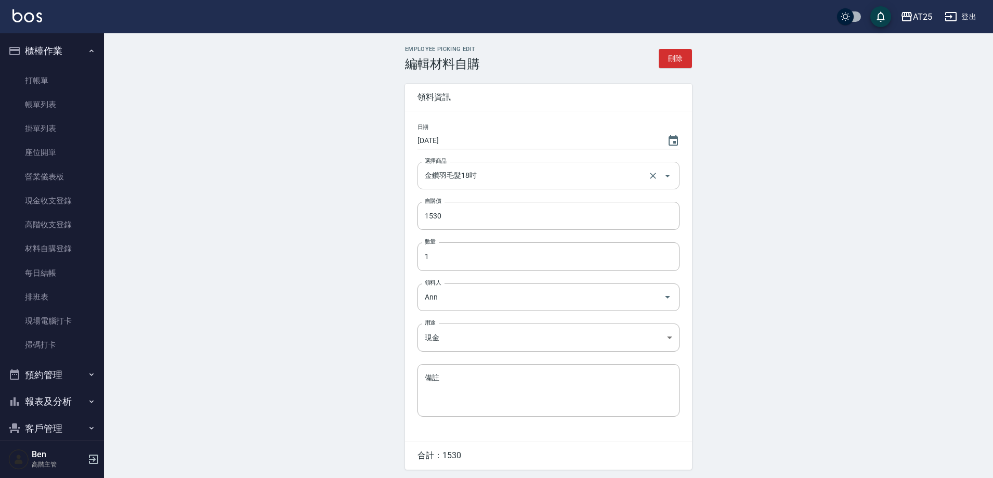
click at [508, 179] on input "金鑽羽毛髮18吋" at bounding box center [533, 175] width 223 height 18
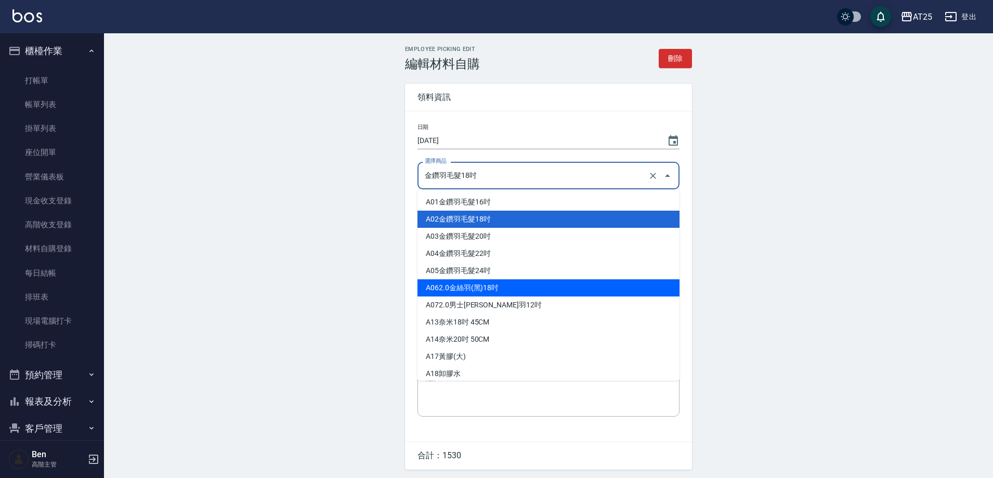
click at [508, 287] on li "A06 2.0金絲羽(黑)18吋" at bounding box center [548, 287] width 262 height 17
type input "2.0金絲羽(黑)18吋"
type input "1030"
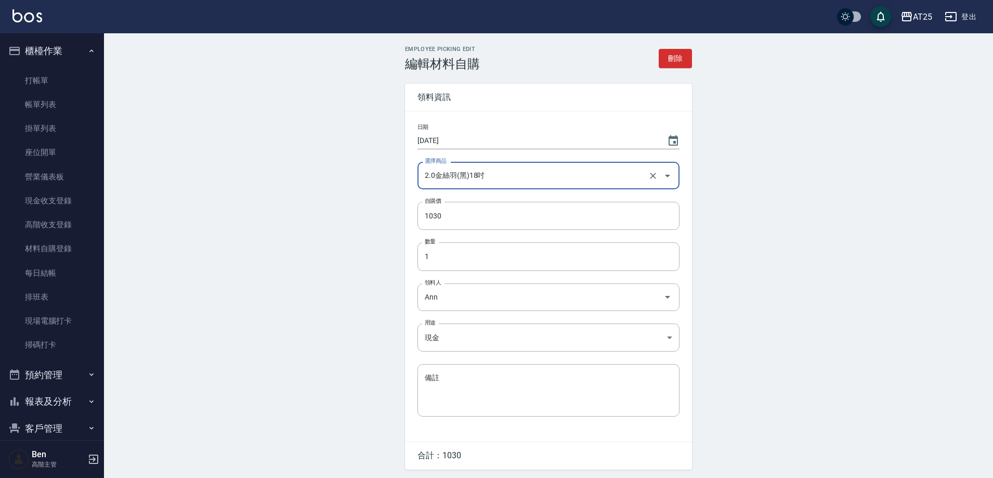
scroll to position [37, 0]
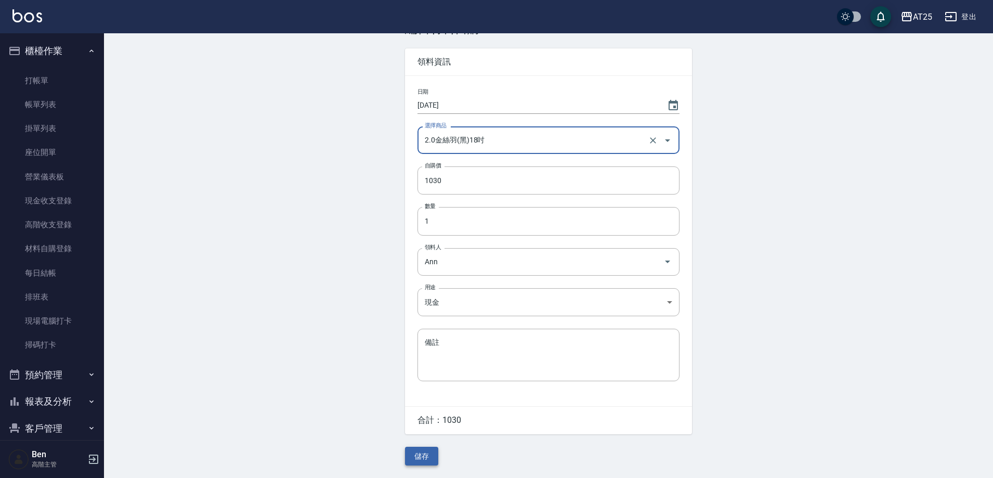
click at [417, 296] on button "儲存" at bounding box center [421, 455] width 33 height 19
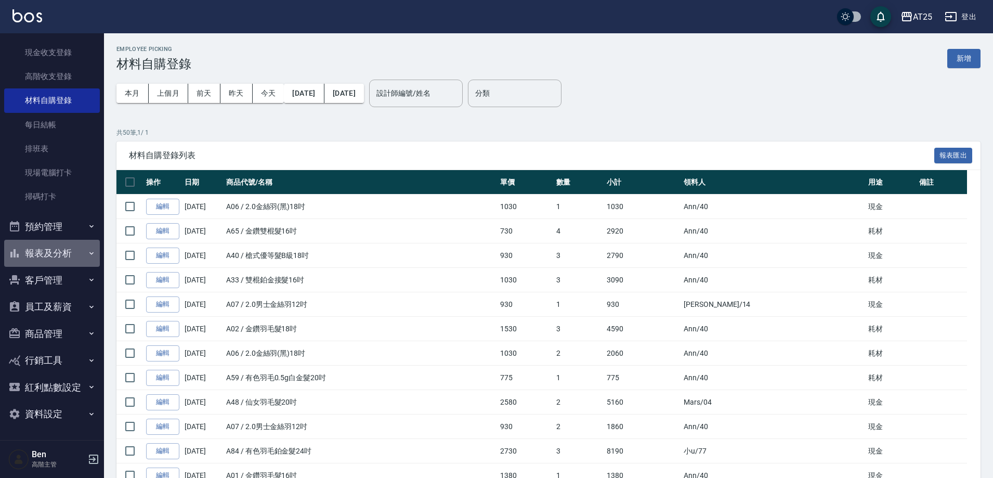
click at [71, 243] on button "報表及分析" at bounding box center [52, 253] width 96 height 27
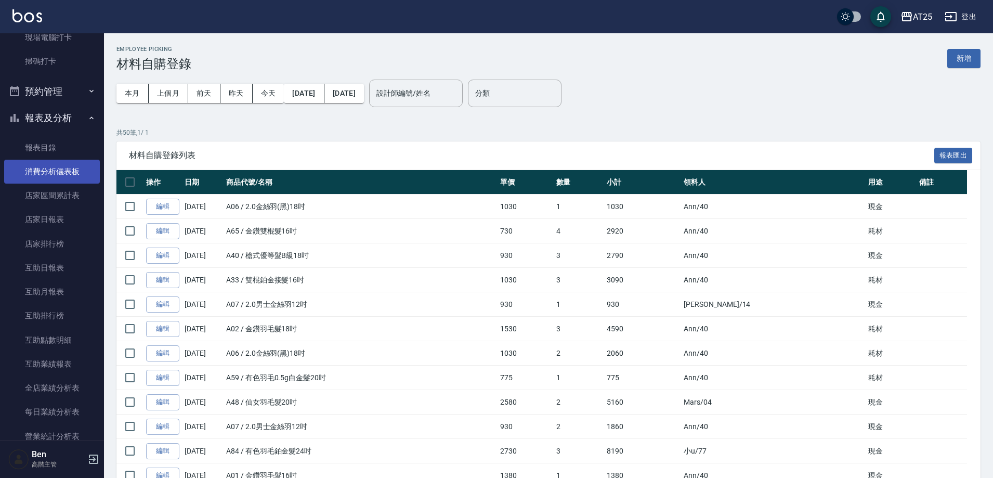
scroll to position [564, 0]
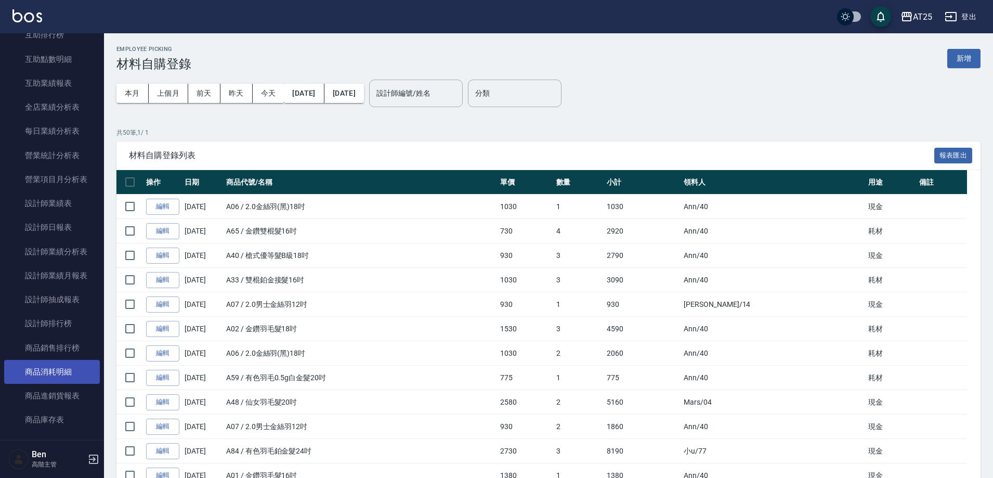
click at [63, 296] on link "商品消耗明細" at bounding box center [52, 372] width 96 height 24
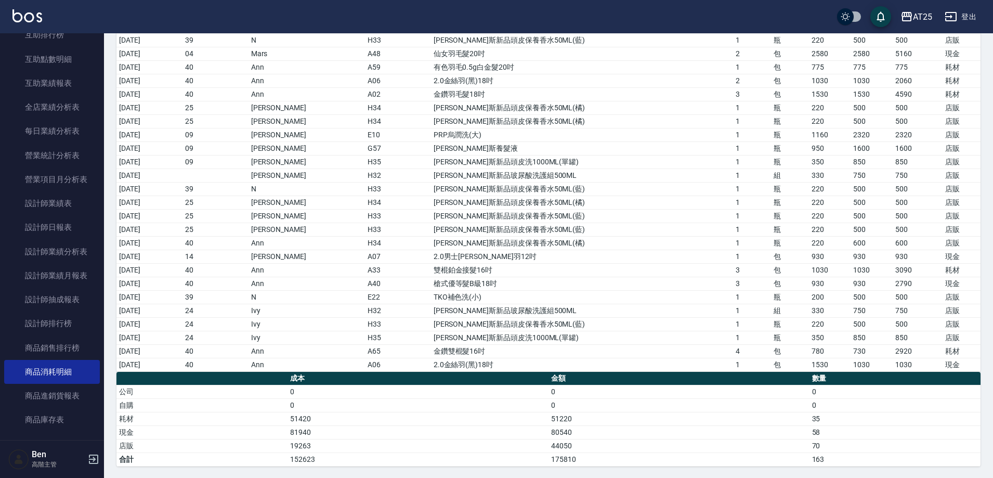
scroll to position [1339, 0]
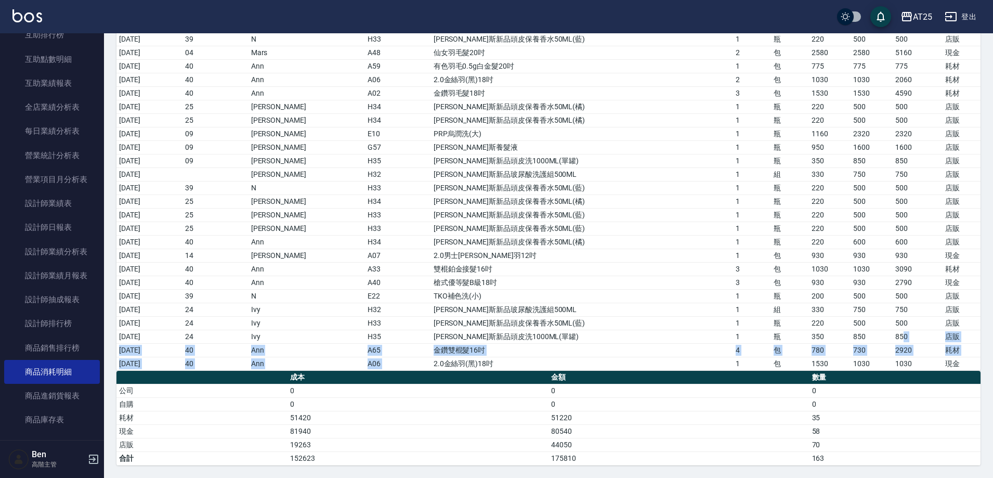
drag, startPoint x: 443, startPoint y: 362, endPoint x: 890, endPoint y: 338, distance: 447.0
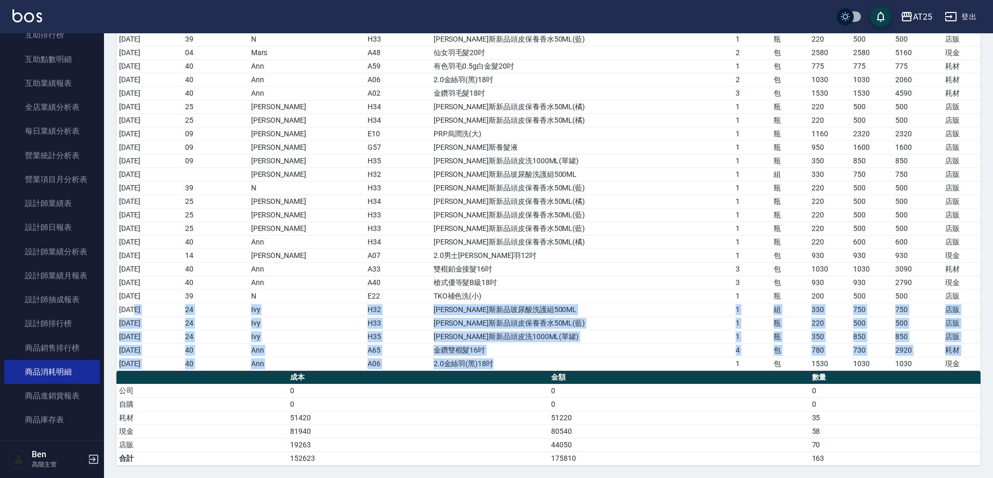
drag, startPoint x: 217, startPoint y: 310, endPoint x: 693, endPoint y: 361, distance: 478.8
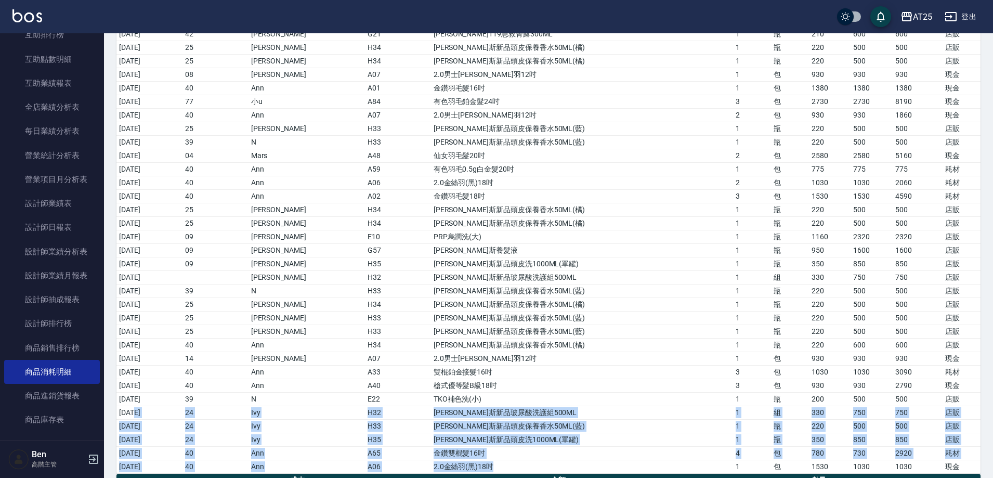
scroll to position [1235, 0]
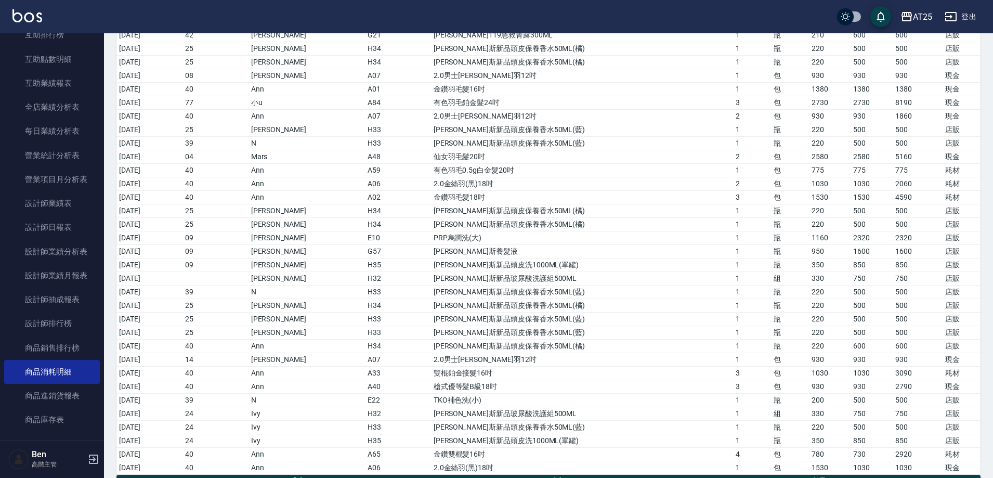
click at [523, 296] on td "喬娜斯新品頭皮保養香水50ML(橘)" at bounding box center [582, 346] width 302 height 14
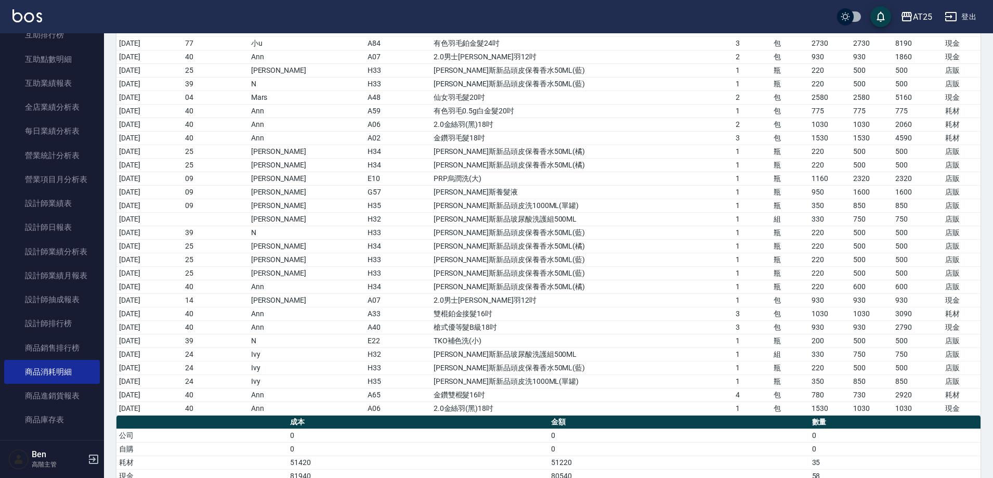
scroll to position [1339, 0]
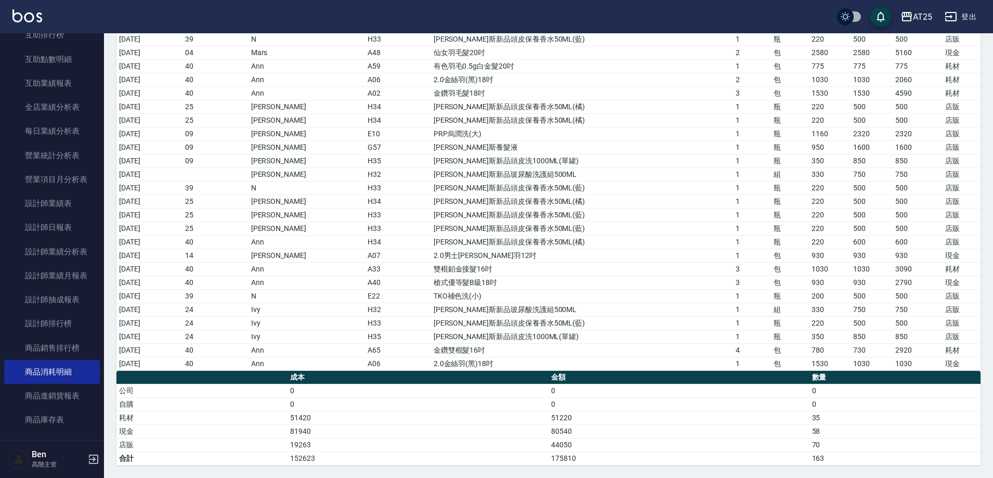
click at [532, 192] on td "500" at bounding box center [917, 188] width 50 height 14
click at [532, 15] on button "登出" at bounding box center [960, 16] width 40 height 19
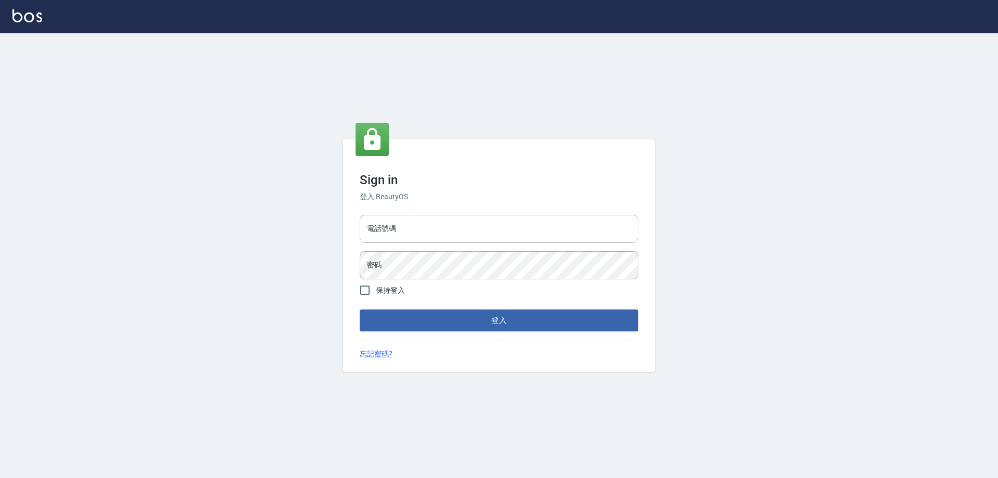
click at [385, 224] on div "電話號碼 電話號碼" at bounding box center [499, 229] width 279 height 28
type input "0910967130"
click at [360, 309] on button "登入" at bounding box center [499, 320] width 279 height 22
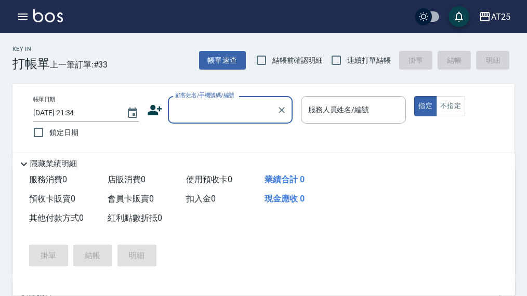
click at [495, 16] on div "AT25" at bounding box center [500, 16] width 19 height 13
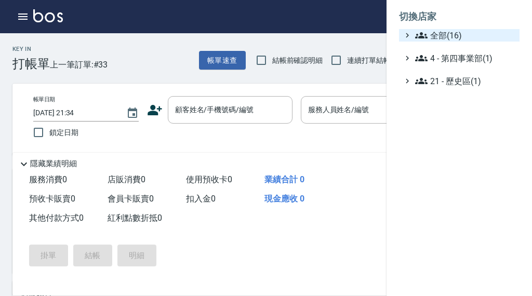
drag, startPoint x: 478, startPoint y: 34, endPoint x: 471, endPoint y: 39, distance: 8.5
click at [478, 34] on span "全部(16)" at bounding box center [465, 35] width 100 height 12
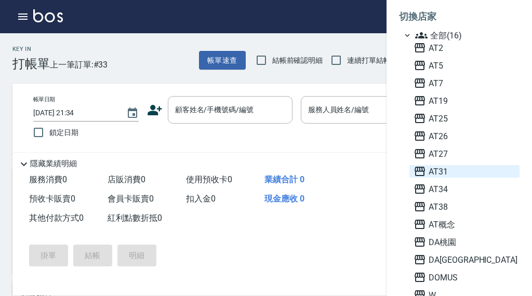
click at [450, 173] on span "AT31" at bounding box center [465, 171] width 102 height 12
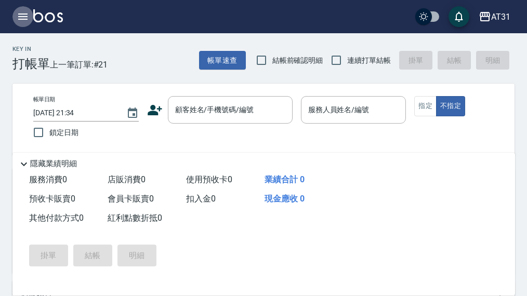
click at [21, 16] on icon "button" at bounding box center [23, 16] width 12 height 12
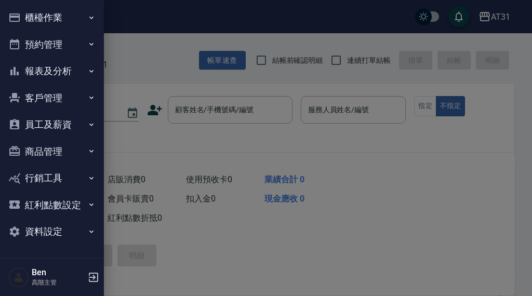
click at [47, 154] on button "商品管理" at bounding box center [52, 151] width 96 height 27
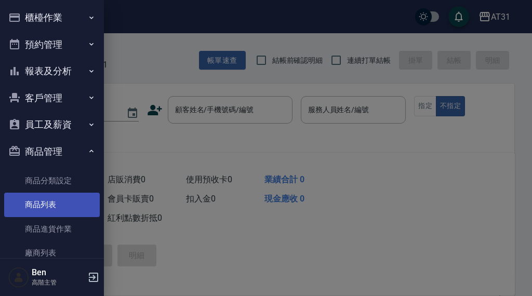
click at [44, 200] on link "商品列表" at bounding box center [52, 205] width 96 height 24
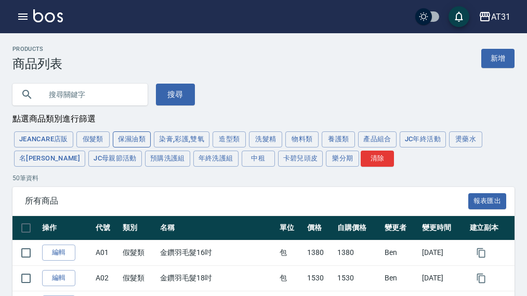
click at [144, 136] on button "保濕油類" at bounding box center [132, 139] width 38 height 16
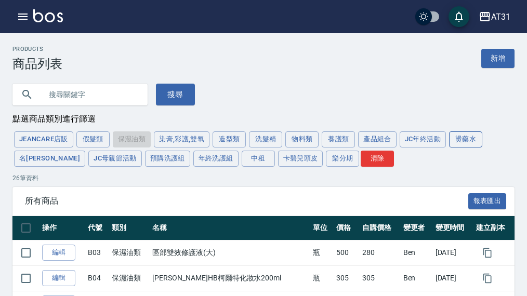
click at [458, 141] on button "燙藥水" at bounding box center [465, 139] width 33 height 16
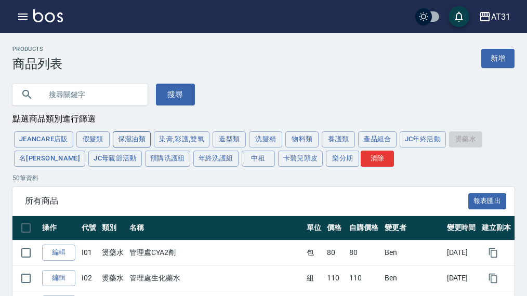
click at [100, 137] on button "假髮類" at bounding box center [92, 139] width 33 height 16
click at [132, 140] on button "保濕油類" at bounding box center [132, 139] width 38 height 16
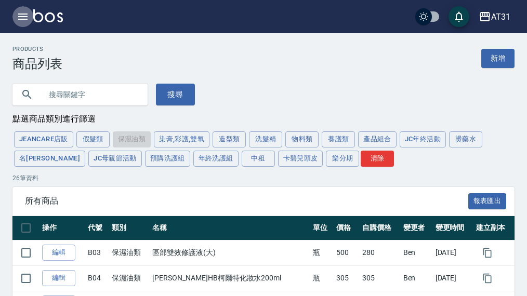
click at [14, 12] on button "button" at bounding box center [22, 16] width 21 height 21
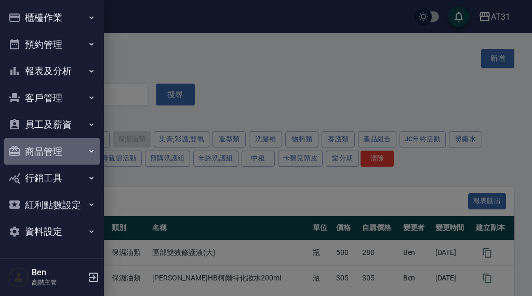
click at [46, 154] on button "商品管理" at bounding box center [52, 151] width 96 height 27
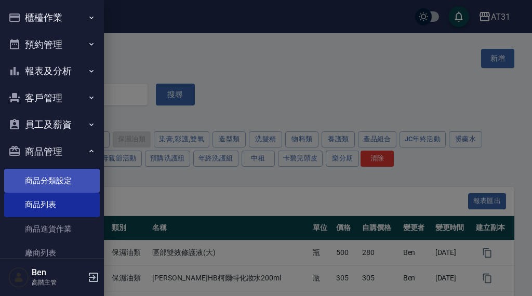
click at [39, 175] on link "商品分類設定" at bounding box center [52, 181] width 96 height 24
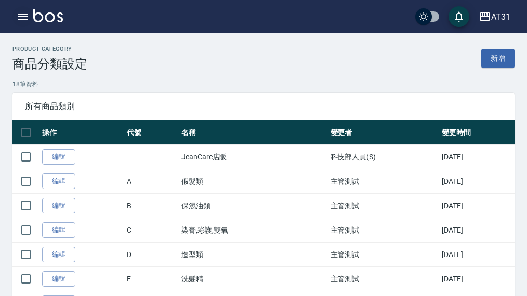
click at [27, 22] on icon "button" at bounding box center [23, 16] width 12 height 12
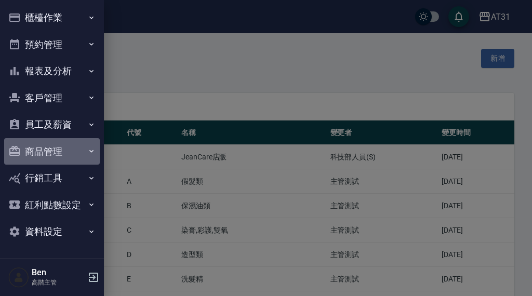
click at [48, 149] on button "商品管理" at bounding box center [52, 151] width 96 height 27
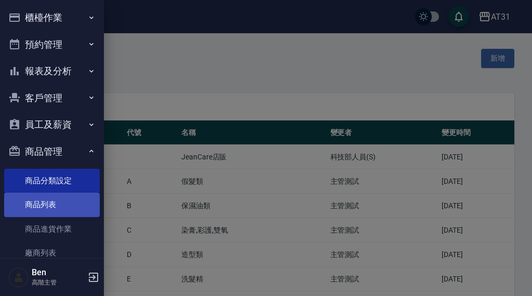
click at [44, 199] on link "商品列表" at bounding box center [52, 205] width 96 height 24
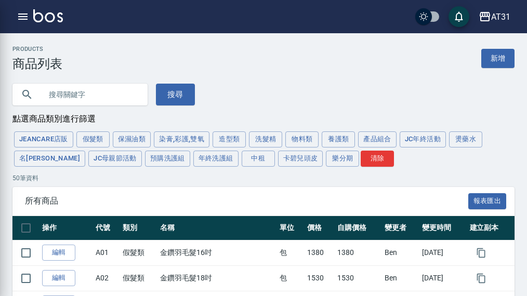
click at [115, 95] on input "text" at bounding box center [91, 95] width 98 height 28
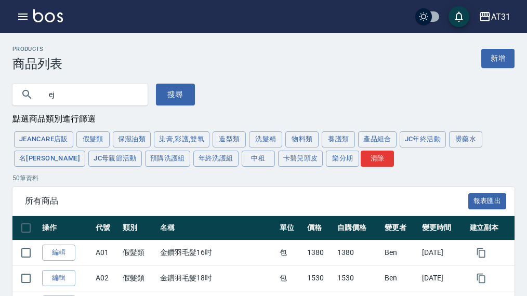
type input "e"
type input "管理處"
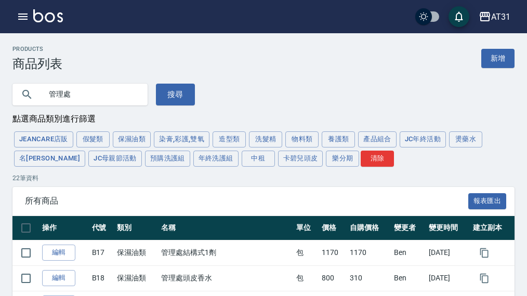
drag, startPoint x: 90, startPoint y: 100, endPoint x: 23, endPoint y: 96, distance: 67.7
click at [23, 96] on div "管理處" at bounding box center [79, 95] width 135 height 22
click at [162, 98] on button "搜尋" at bounding box center [175, 95] width 39 height 22
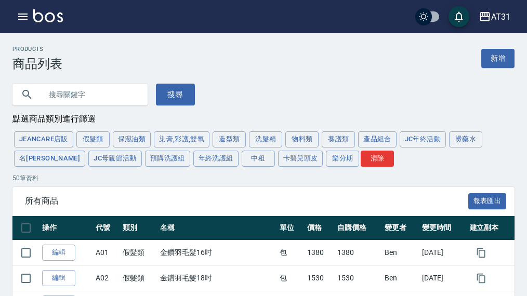
click at [357, 50] on div "Products 商品列表 新增" at bounding box center [263, 58] width 502 height 25
